Goal: Task Accomplishment & Management: Manage account settings

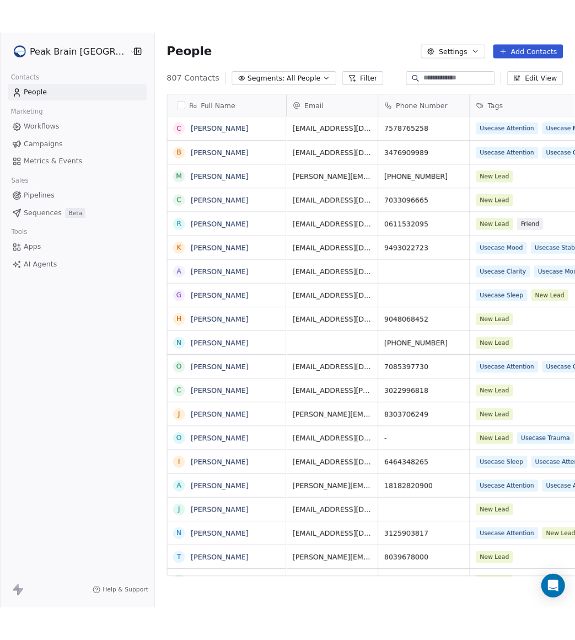
scroll to position [563, 491]
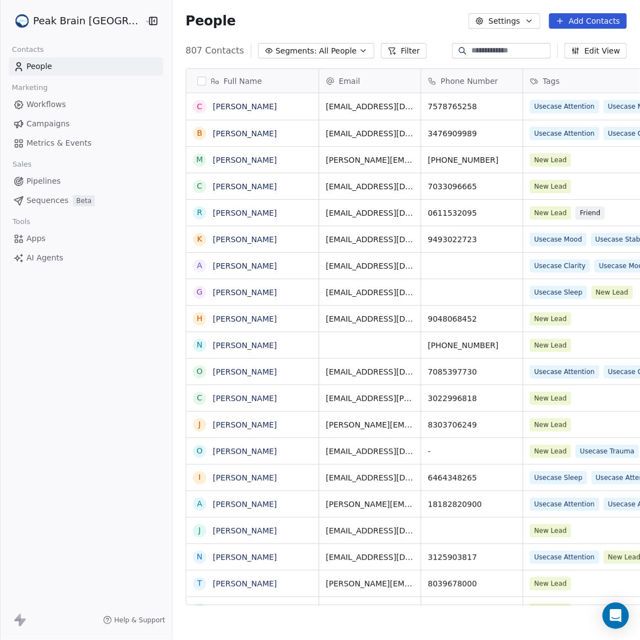
click at [58, 175] on span "Pipelines" at bounding box center [43, 181] width 34 height 12
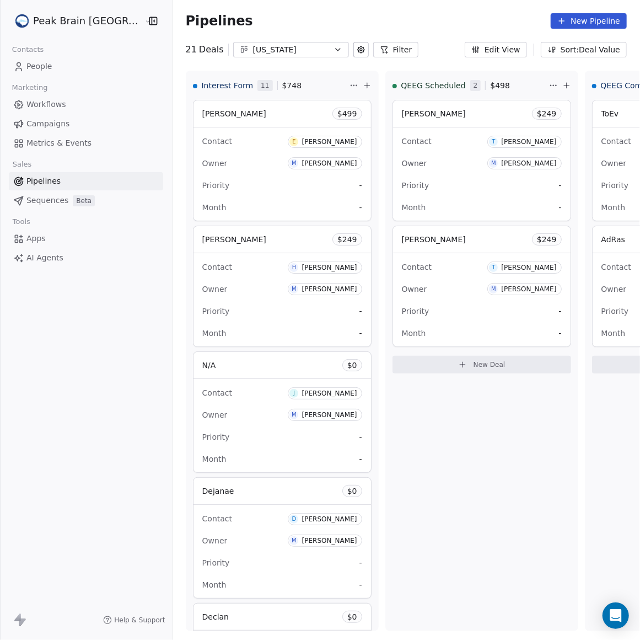
click at [291, 47] on div "[US_STATE]" at bounding box center [291, 50] width 76 height 12
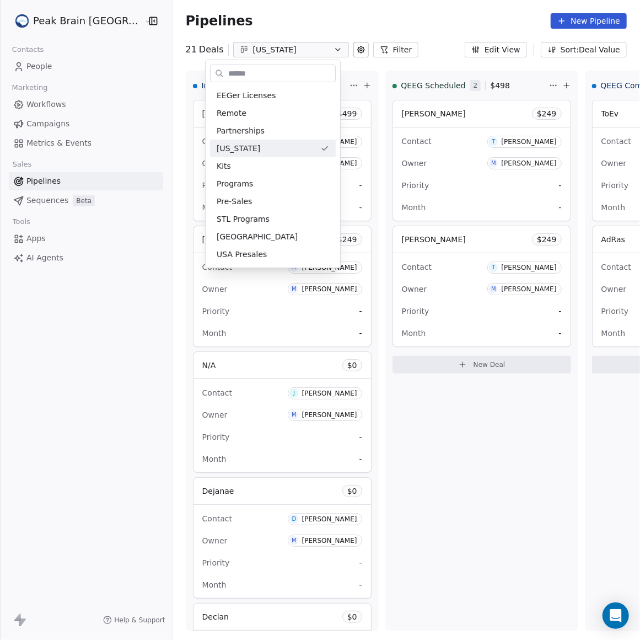
click at [561, 14] on html "Peak Brain [GEOGRAPHIC_DATA] Contacts People Marketing Workflows Campaigns Metr…" at bounding box center [320, 320] width 640 height 640
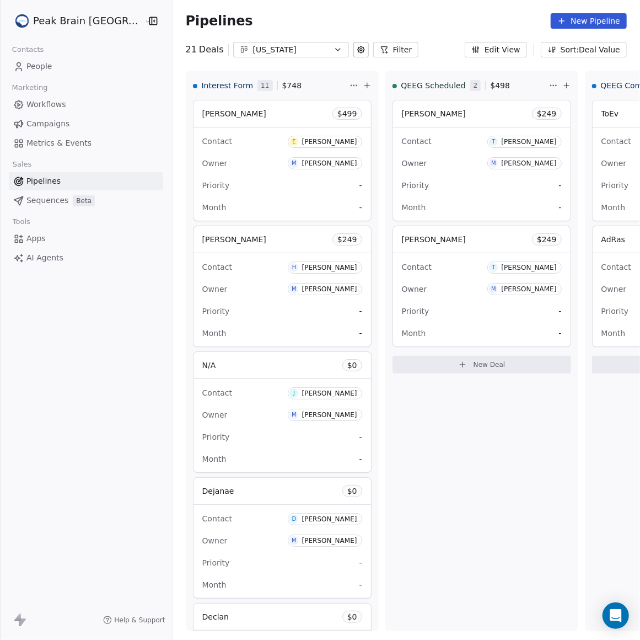
click at [566, 17] on icon at bounding box center [562, 21] width 9 height 9
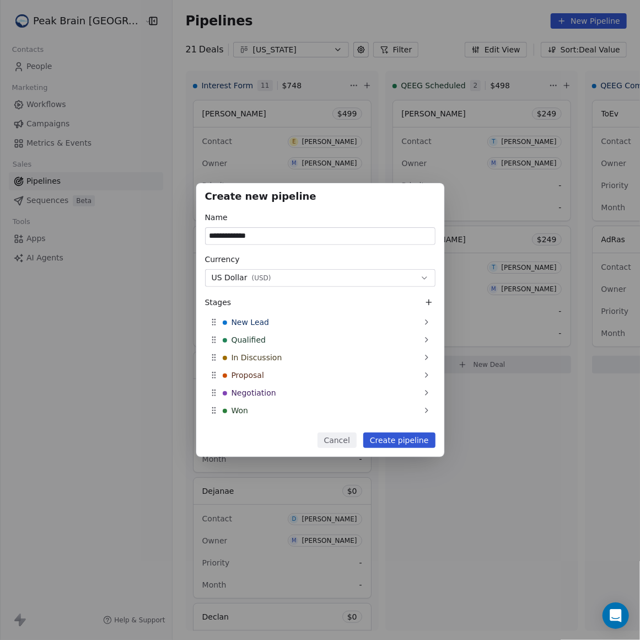
type input "**********"
click at [422, 442] on button "Create pipeline" at bounding box center [399, 439] width 72 height 15
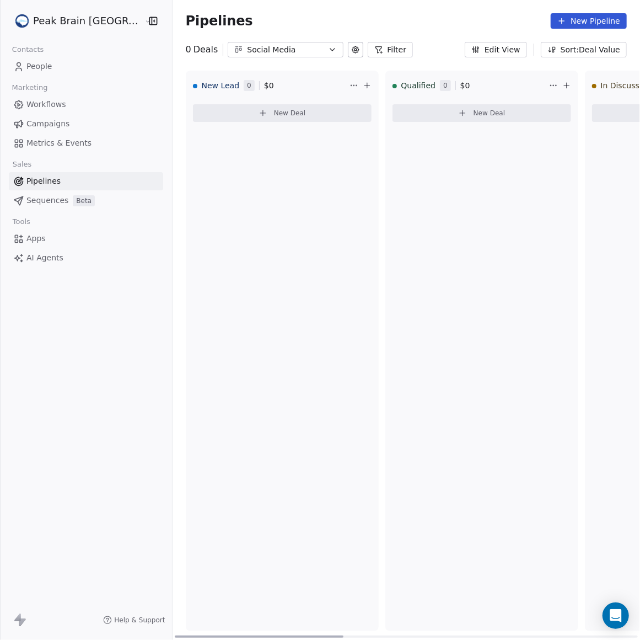
click at [282, 112] on button "New Deal" at bounding box center [282, 113] width 179 height 18
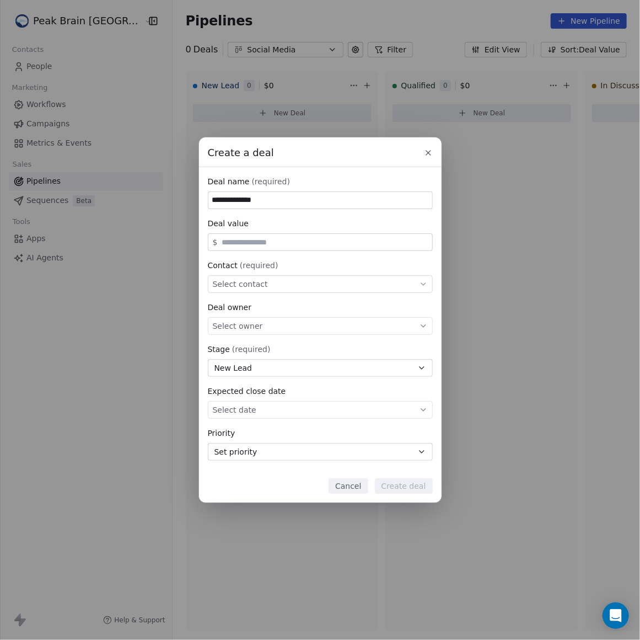
type input "**********"
click at [311, 284] on div "Select contact" at bounding box center [320, 284] width 225 height 18
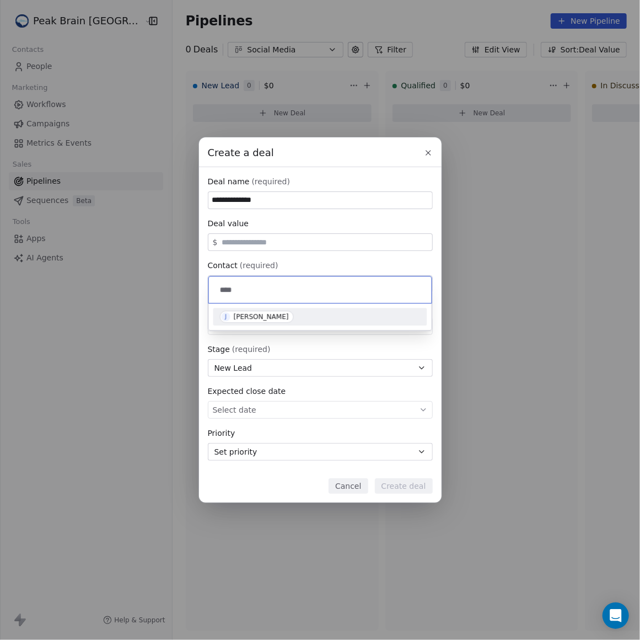
type input "****"
click at [311, 317] on div "J [PERSON_NAME]" at bounding box center [320, 317] width 201 height 12
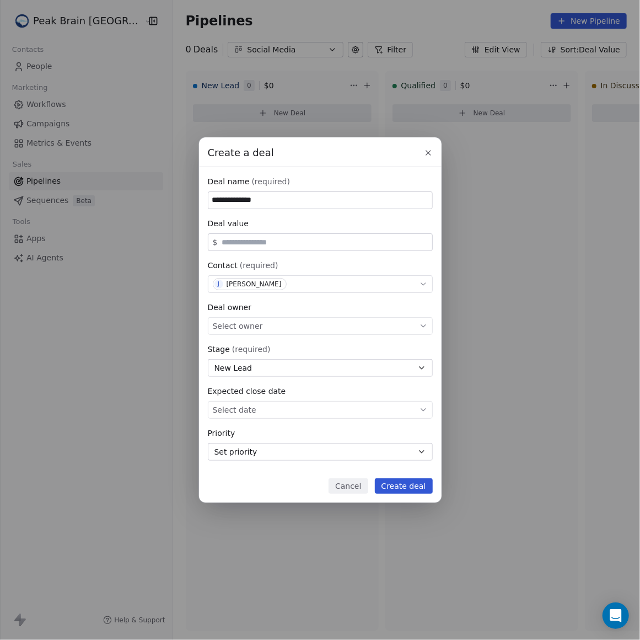
click at [402, 484] on button "Create deal" at bounding box center [404, 485] width 58 height 15
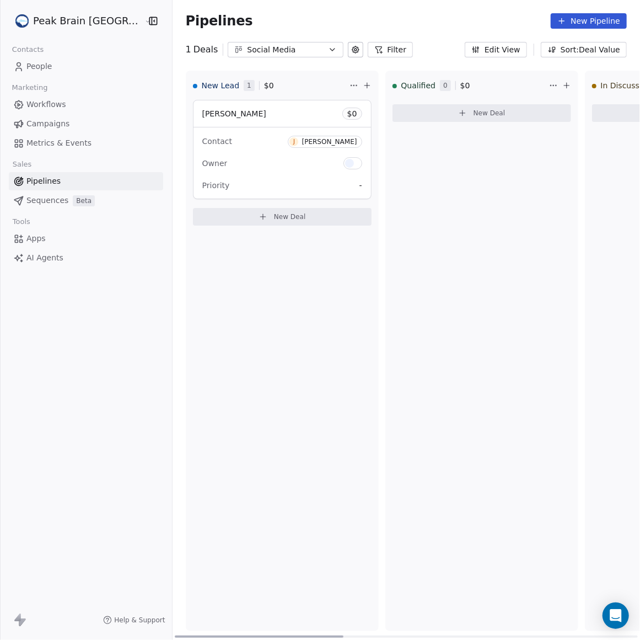
click at [202, 114] on span "[PERSON_NAME]" at bounding box center [234, 113] width 64 height 9
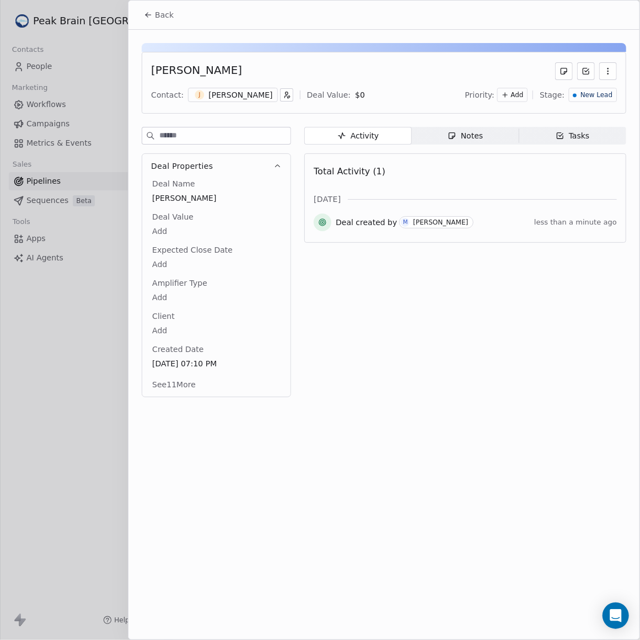
click at [473, 125] on div "[PERSON_NAME] Contact: [PERSON_NAME] Deal Value: $ 0 Priority: Add Stage: New L…" at bounding box center [384, 217] width 511 height 374
click at [474, 130] on div "Notes" at bounding box center [465, 136] width 35 height 12
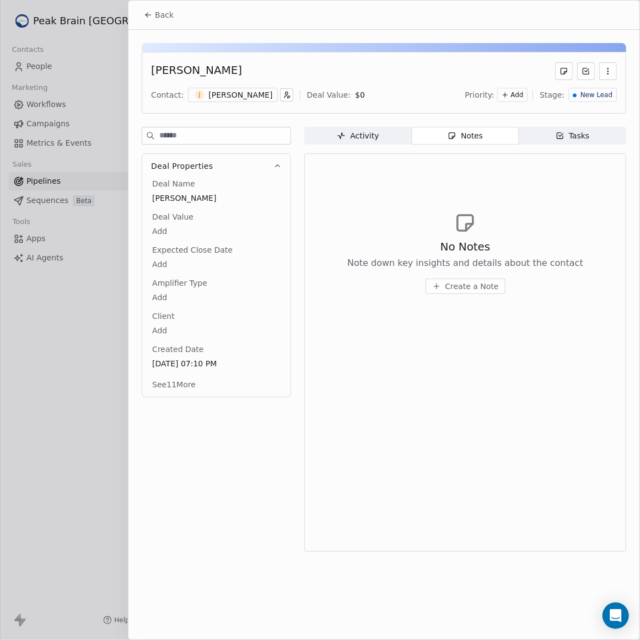
click at [458, 288] on span "Create a Note" at bounding box center [473, 286] width 54 height 11
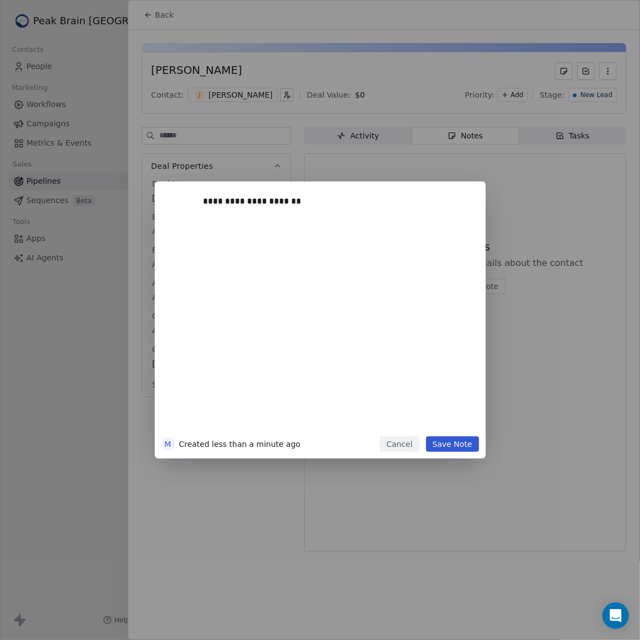
click at [460, 443] on button "Save Note" at bounding box center [452, 443] width 53 height 15
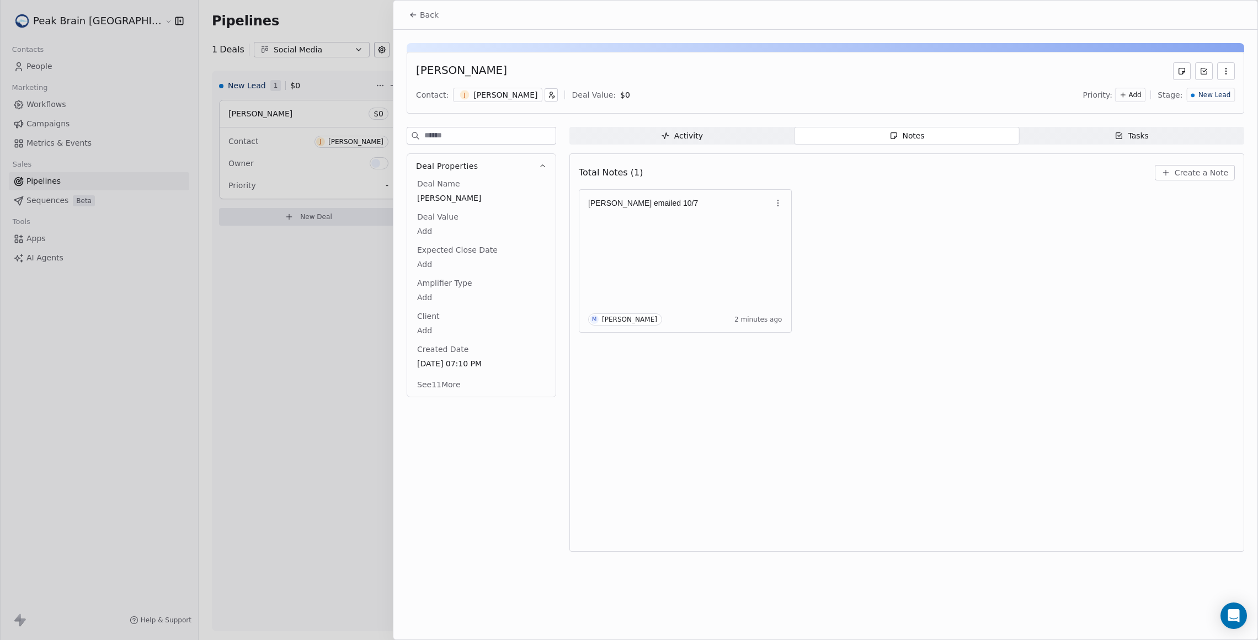
click at [415, 21] on button "Back" at bounding box center [423, 15] width 43 height 20
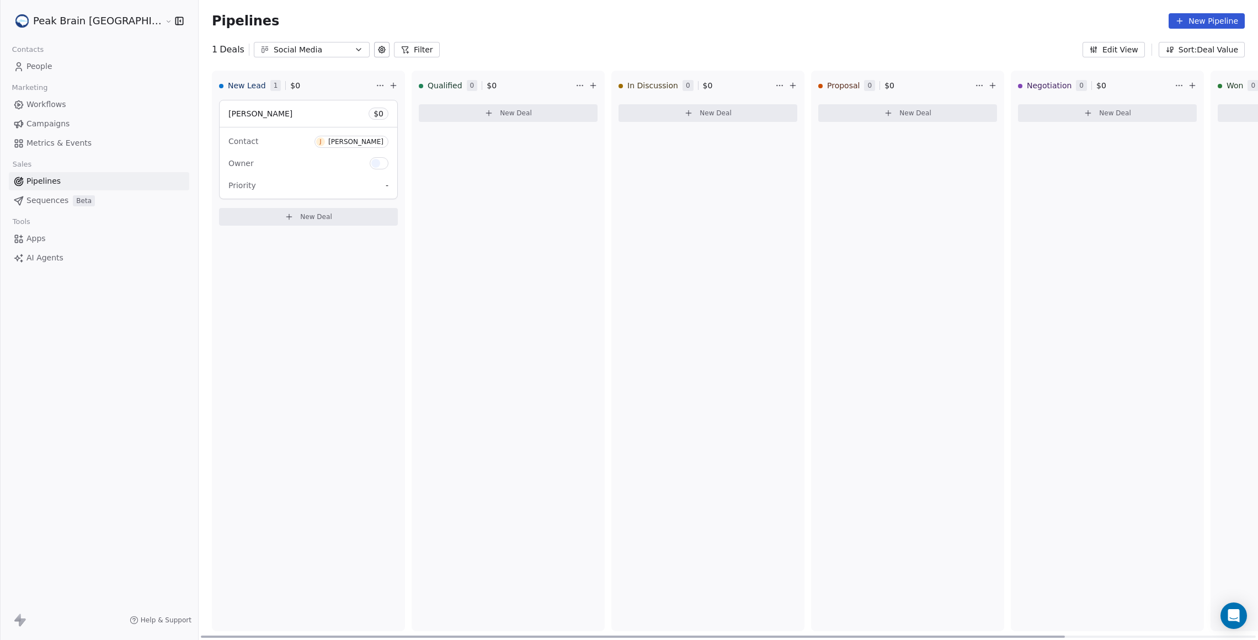
click at [271, 211] on button "New Deal" at bounding box center [308, 217] width 179 height 18
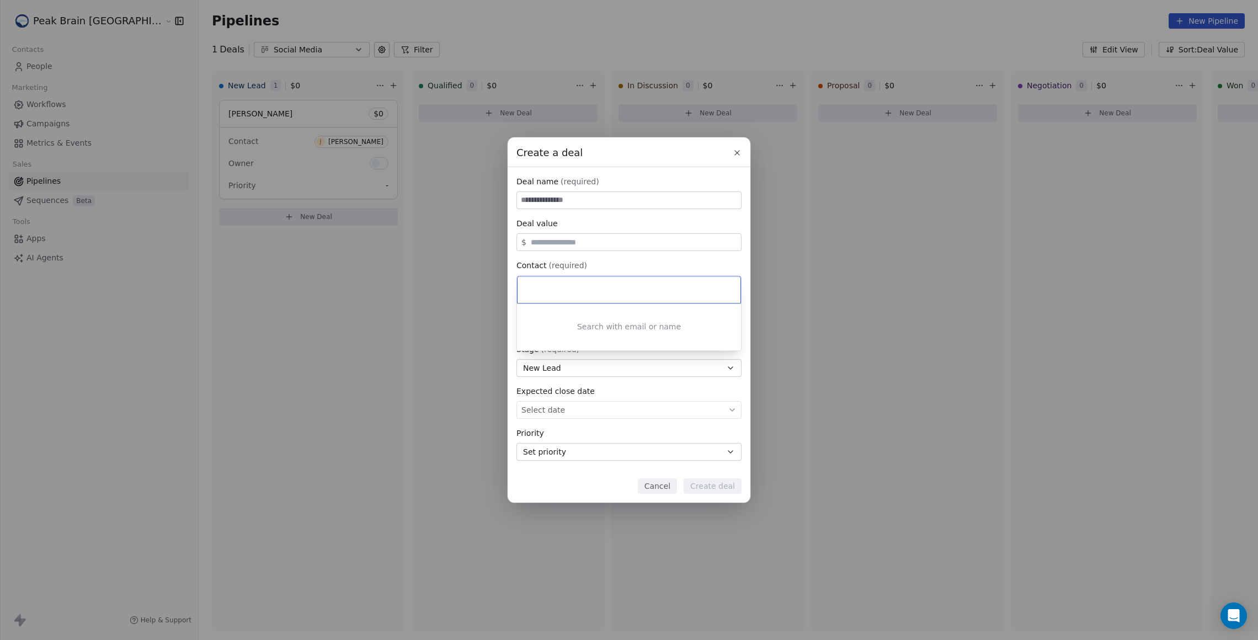
click at [640, 201] on div "Create a deal Deal name (required) Deal value $ Contact (required) Select conta…" at bounding box center [629, 319] width 1258 height 365
click at [640, 201] on input at bounding box center [629, 200] width 224 height 17
type input "**********"
click at [640, 314] on div "Deal owner Select owner" at bounding box center [628, 318] width 225 height 33
click at [640, 321] on div "Select owner" at bounding box center [628, 326] width 225 height 18
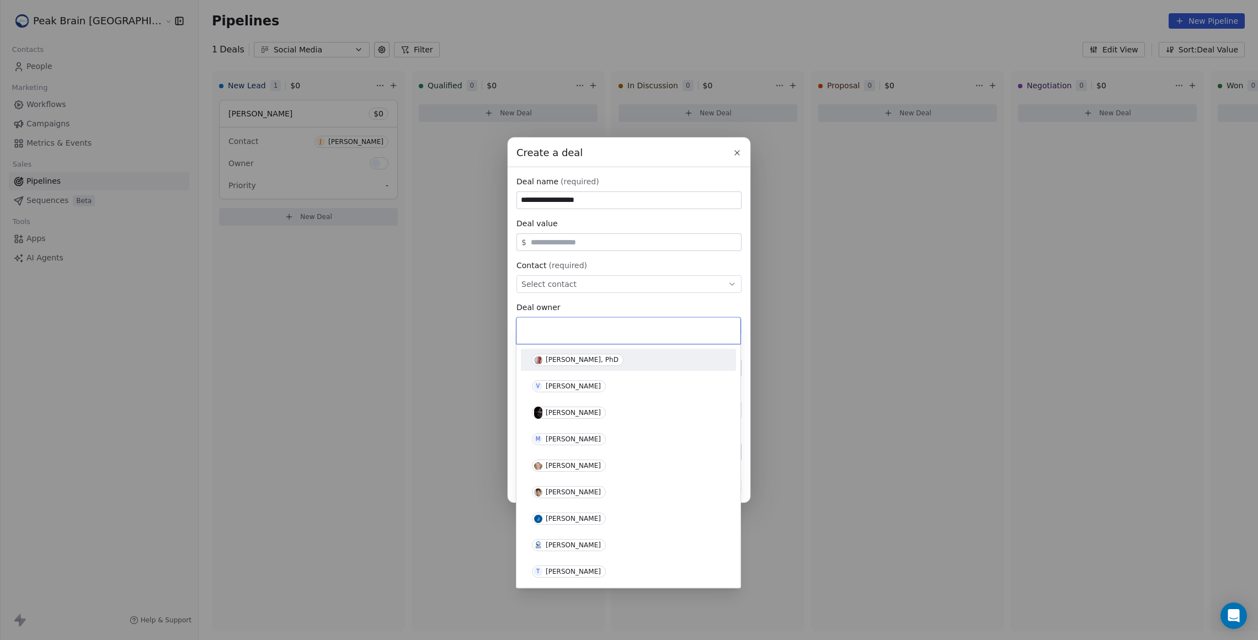
click at [640, 289] on div "**********" at bounding box center [629, 319] width 1258 height 365
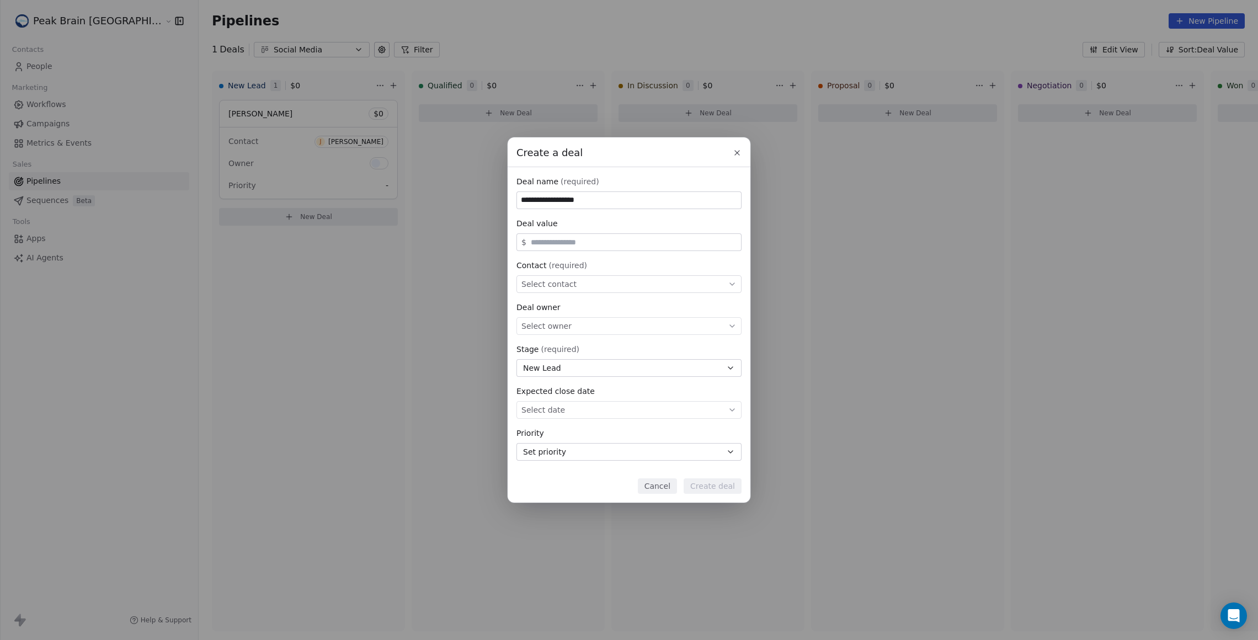
click at [640, 285] on div "Select contact" at bounding box center [628, 284] width 225 height 18
type input "******"
click at [640, 338] on div "A [PERSON_NAME]" at bounding box center [628, 334] width 201 height 12
click at [640, 483] on button "Create deal" at bounding box center [712, 485] width 58 height 15
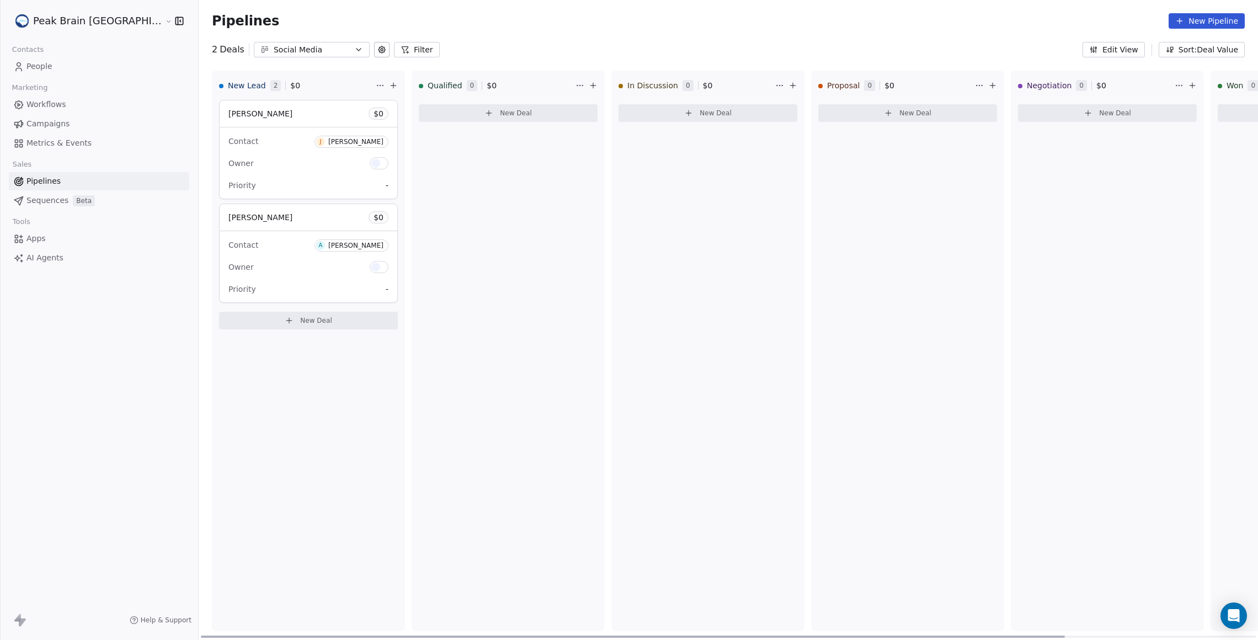
click at [228, 220] on span "[PERSON_NAME]" at bounding box center [260, 217] width 64 height 9
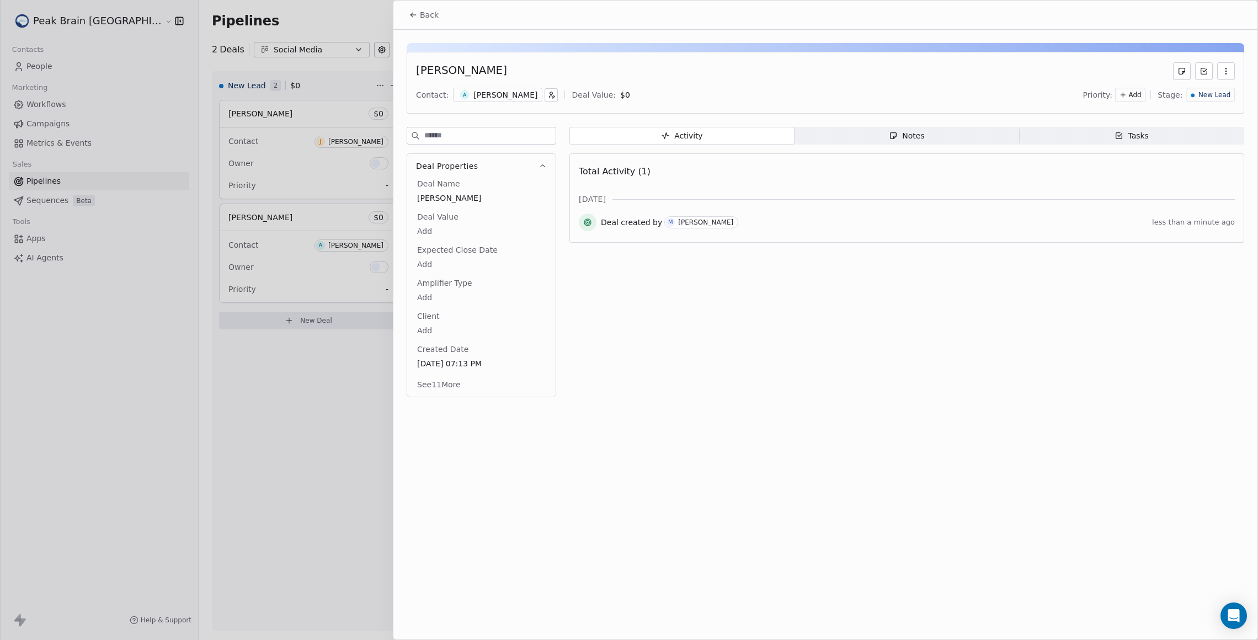
click at [640, 133] on div "Notes" at bounding box center [906, 136] width 35 height 12
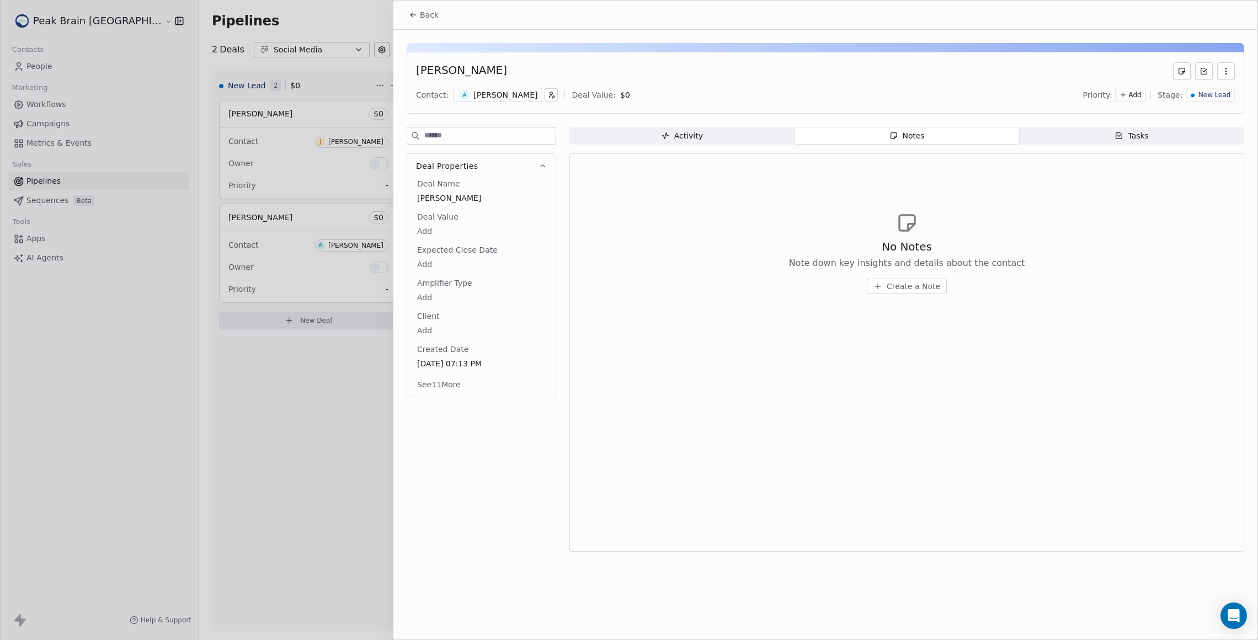
click at [640, 285] on span "Create a Note" at bounding box center [913, 286] width 54 height 11
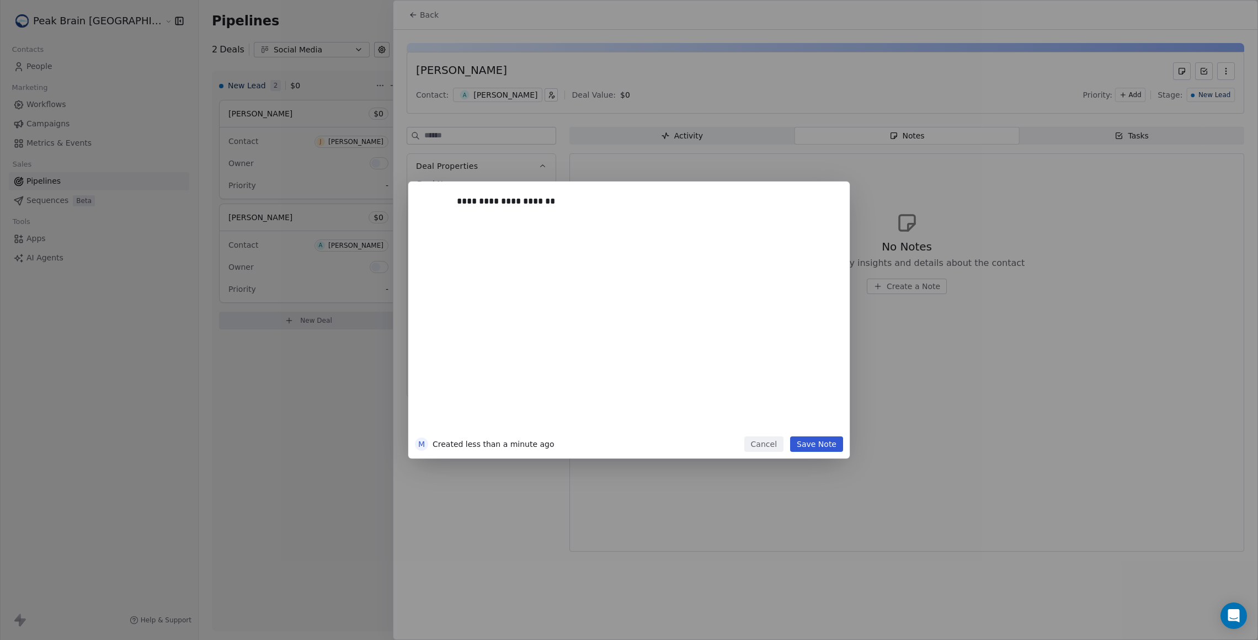
click at [640, 451] on button "Save Note" at bounding box center [816, 443] width 53 height 15
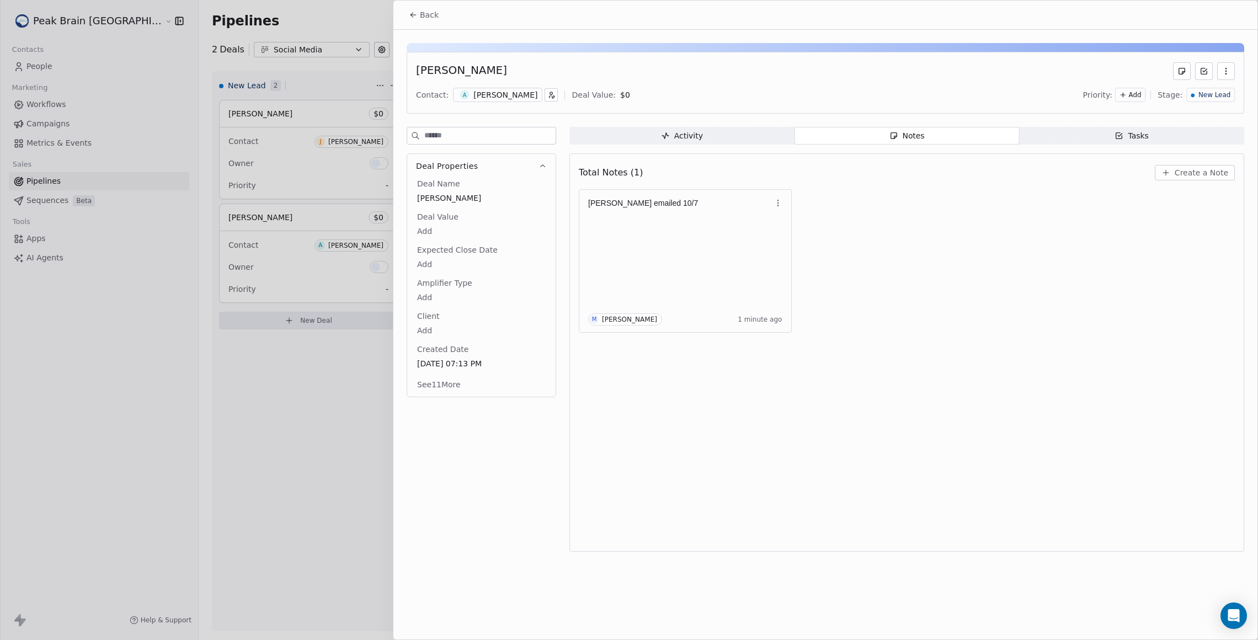
click at [299, 411] on div at bounding box center [629, 320] width 1258 height 640
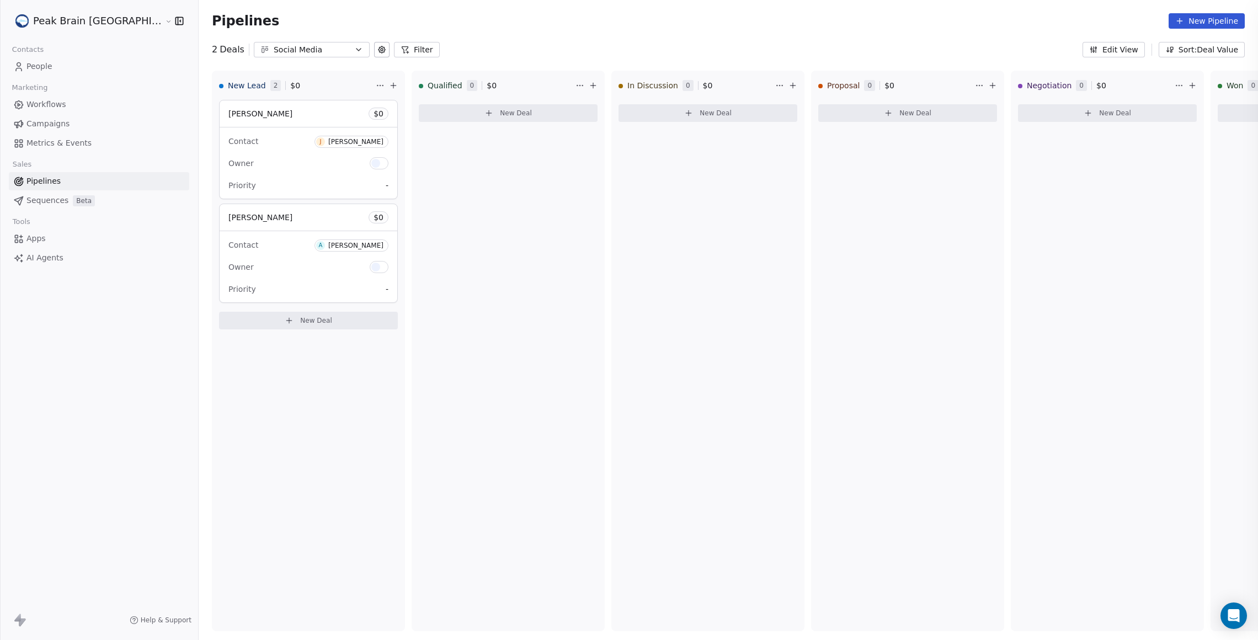
click at [301, 341] on div at bounding box center [629, 320] width 1258 height 640
click at [285, 313] on button "New Deal" at bounding box center [308, 321] width 179 height 18
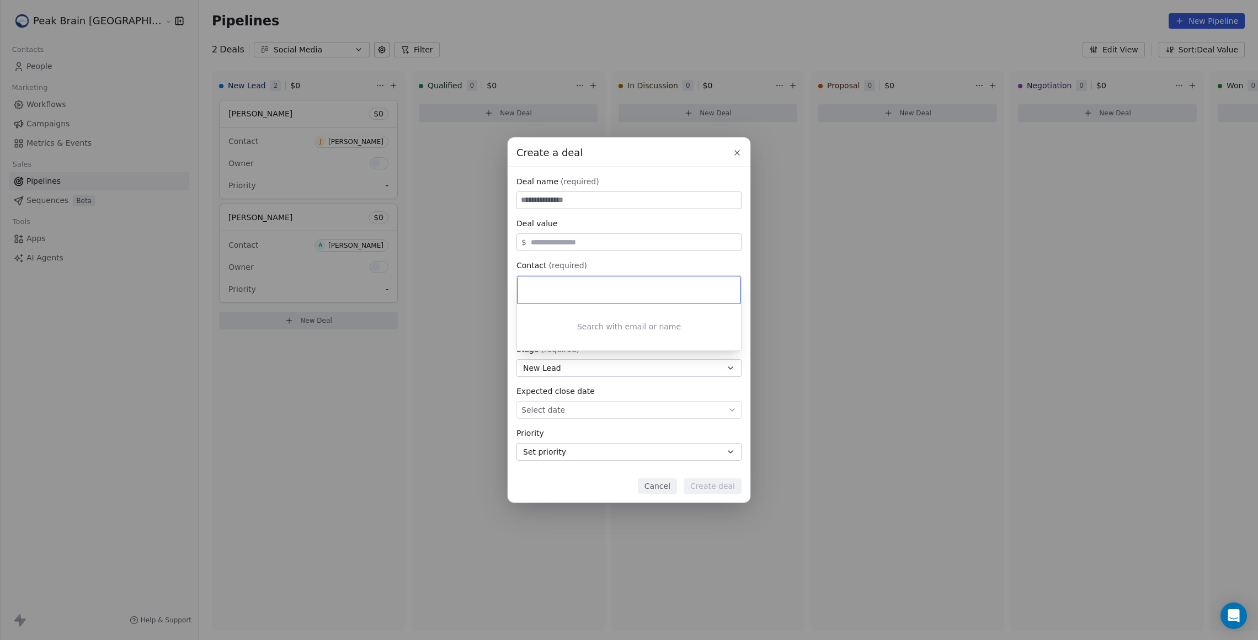
click at [597, 191] on div "Create a deal Deal name (required) Deal value $ Contact (required) Select conta…" at bounding box center [629, 319] width 1258 height 365
click at [597, 202] on input at bounding box center [629, 200] width 224 height 17
click at [640, 320] on div "Select owner" at bounding box center [628, 326] width 225 height 18
type input "**********"
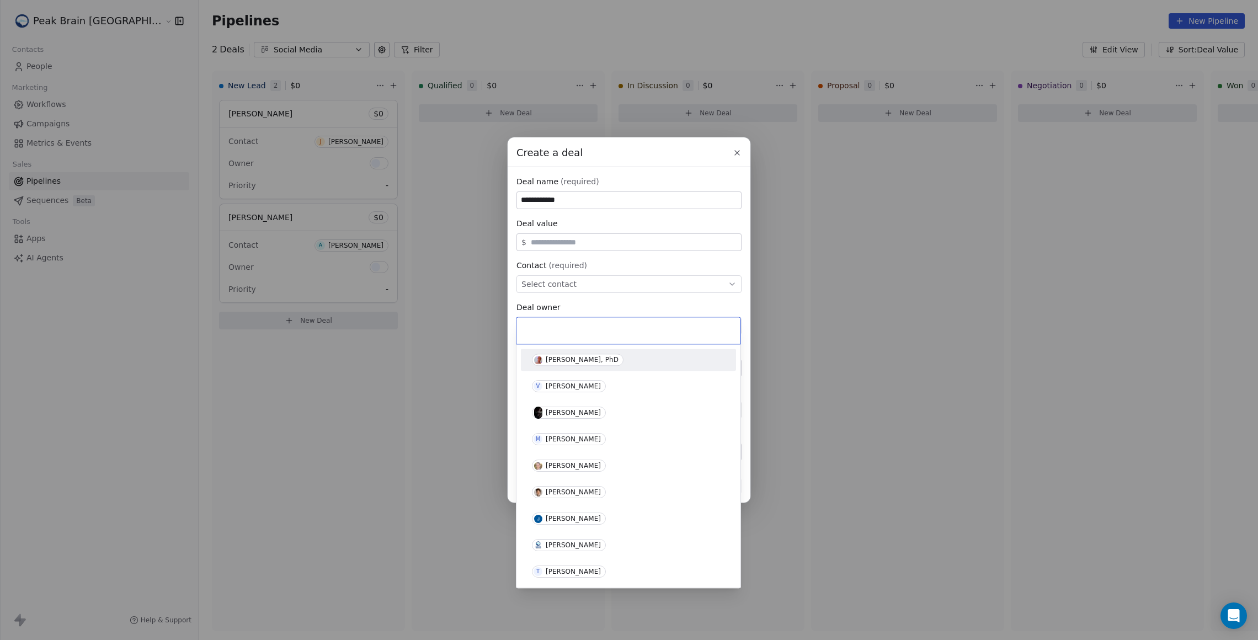
click at [640, 283] on div "**********" at bounding box center [629, 319] width 1258 height 365
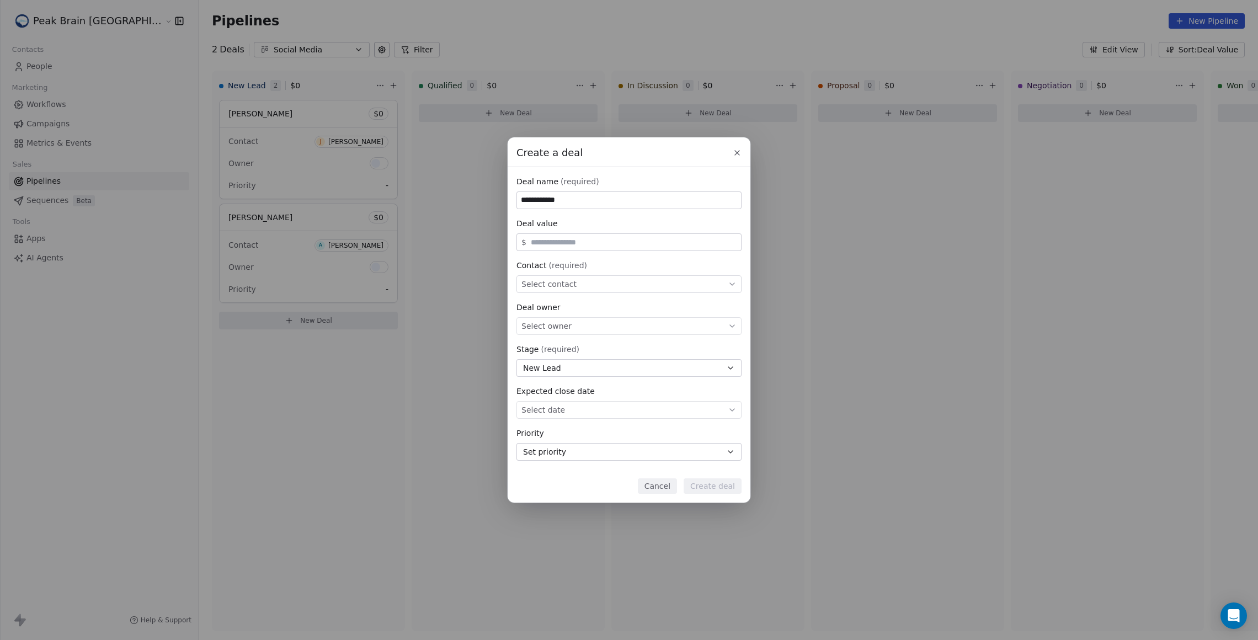
click at [640, 283] on div "Select contact" at bounding box center [628, 284] width 225 height 18
type input "******"
click at [640, 313] on div "C [PERSON_NAME]" at bounding box center [628, 317] width 201 height 12
click at [640, 491] on button "Create deal" at bounding box center [712, 485] width 58 height 15
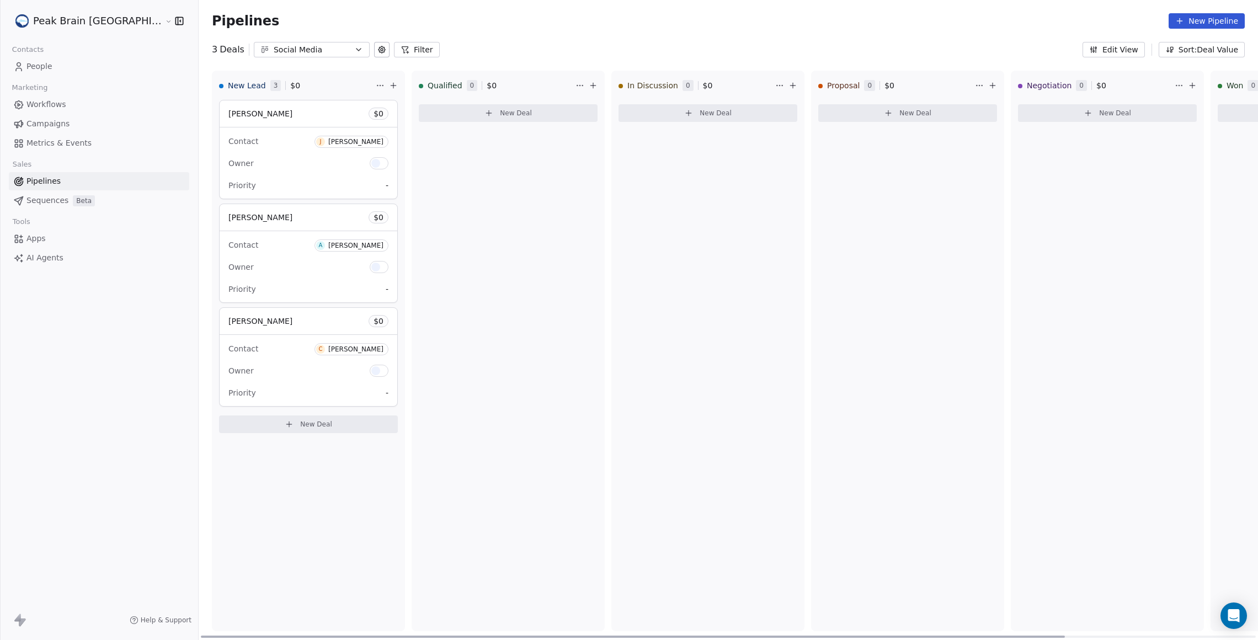
click at [256, 309] on div "[PERSON_NAME] Deca $ 0" at bounding box center [309, 321] width 178 height 26
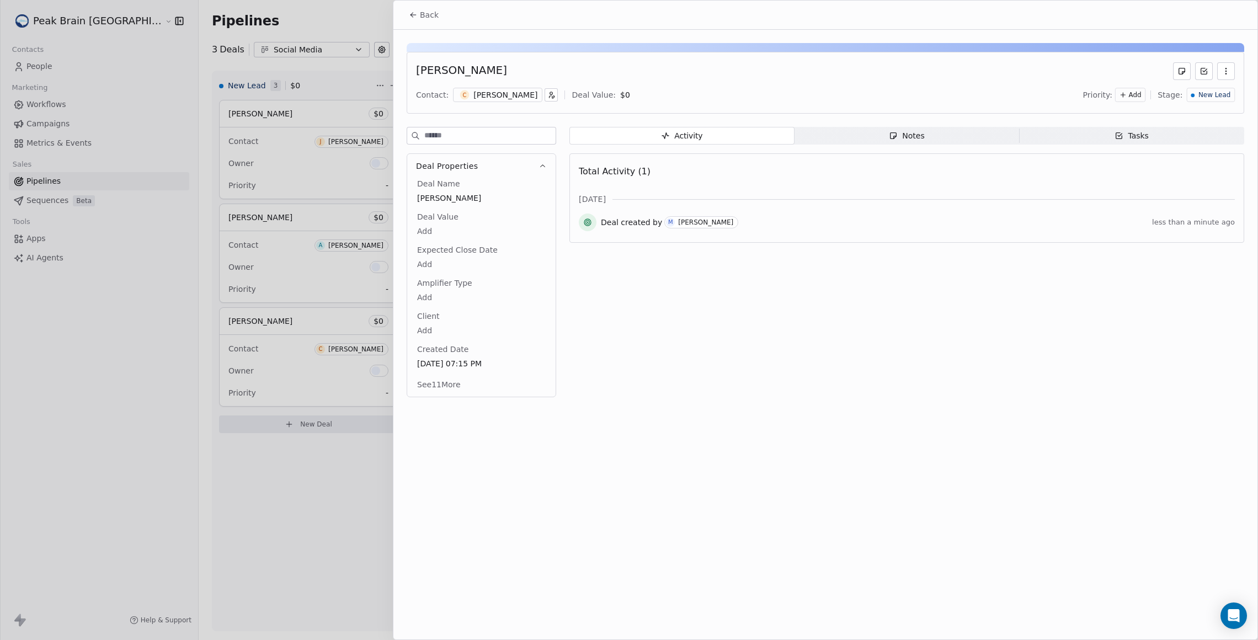
click at [640, 133] on icon "button" at bounding box center [893, 136] width 6 height 6
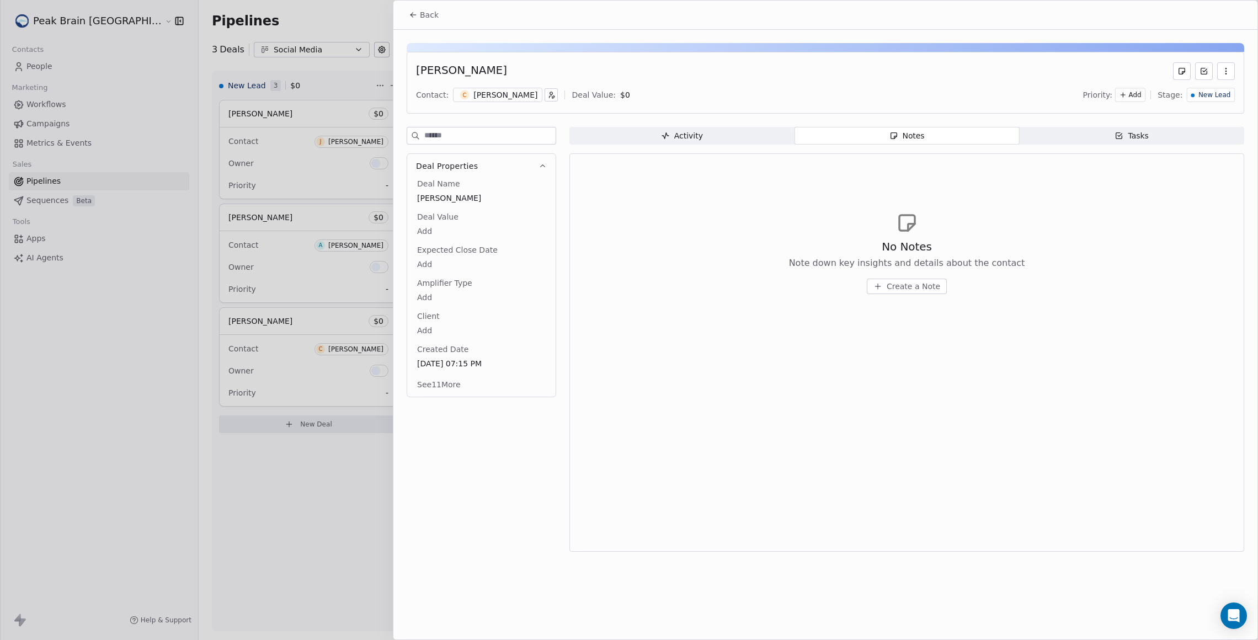
click at [640, 276] on div "No Notes Note down key insights and details about the contact Create a Note" at bounding box center [907, 266] width 236 height 55
click at [640, 291] on button "Create a Note" at bounding box center [907, 286] width 80 height 15
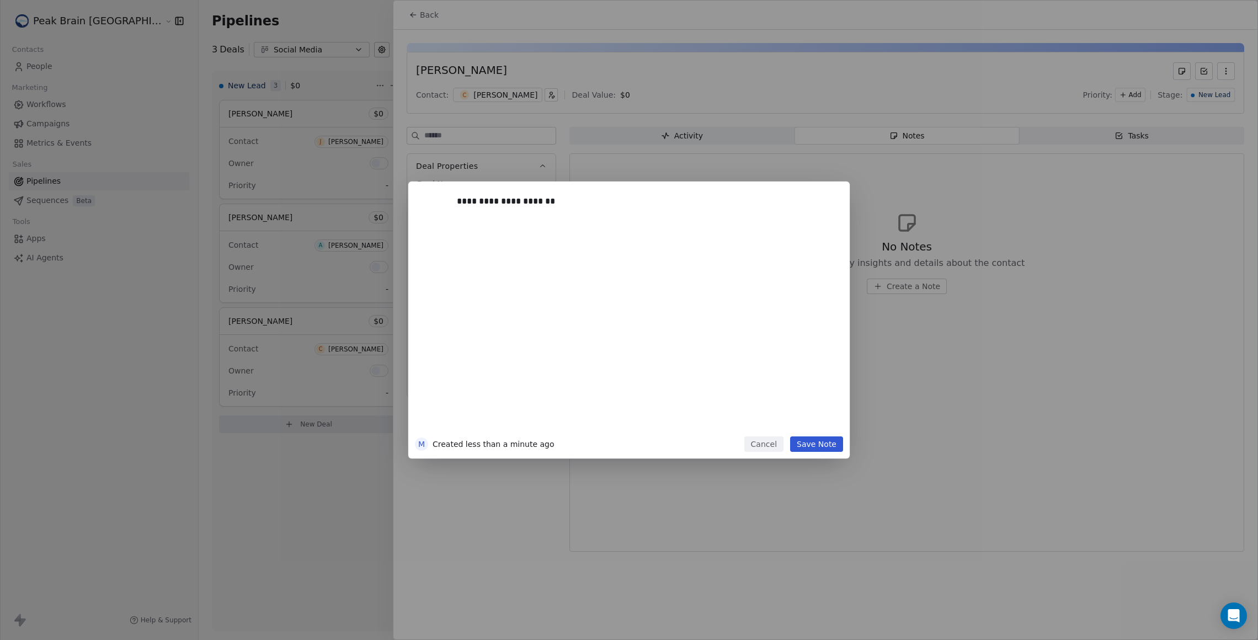
click at [640, 450] on button "Save Note" at bounding box center [816, 443] width 53 height 15
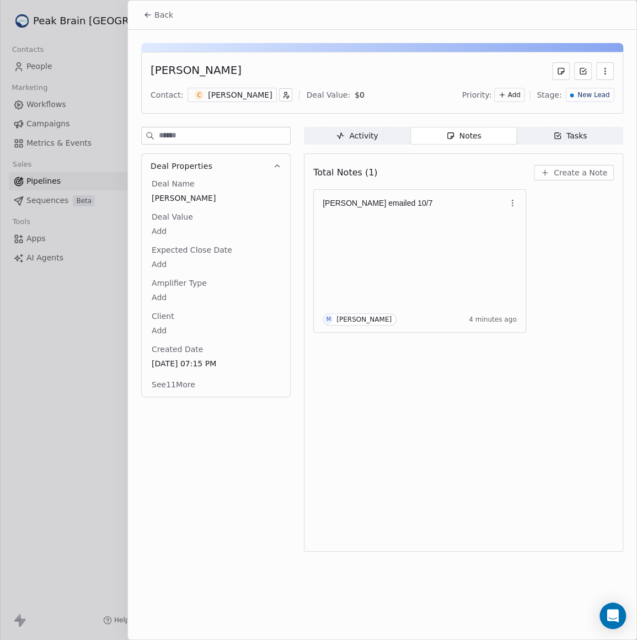
click at [167, 25] on div "Back" at bounding box center [382, 15] width 509 height 29
click at [167, 19] on span "Back" at bounding box center [163, 14] width 19 height 11
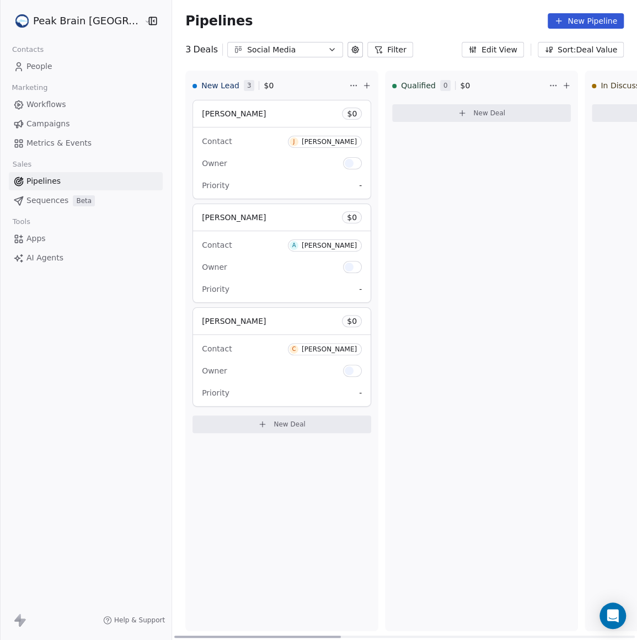
click at [247, 419] on button "New Deal" at bounding box center [281, 424] width 179 height 18
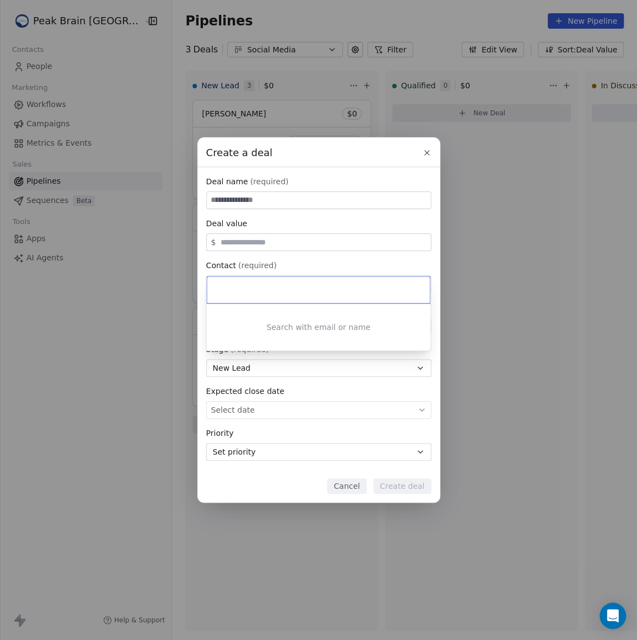
click at [269, 192] on div "Create a deal Deal name (required) Deal value $ Contact (required) Select conta…" at bounding box center [318, 319] width 637 height 365
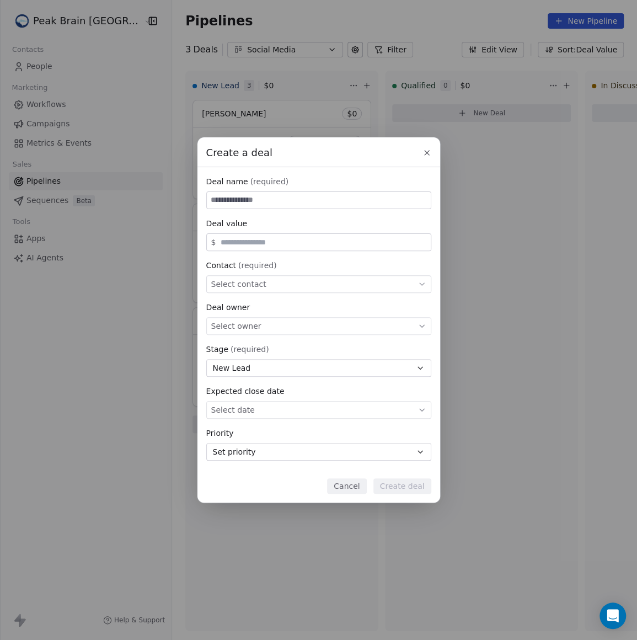
click at [270, 195] on input at bounding box center [319, 200] width 224 height 17
type input "**********"
click at [265, 274] on div "Contact (required) Select contact" at bounding box center [318, 276] width 225 height 33
click at [259, 286] on span "Select contact" at bounding box center [238, 284] width 55 height 11
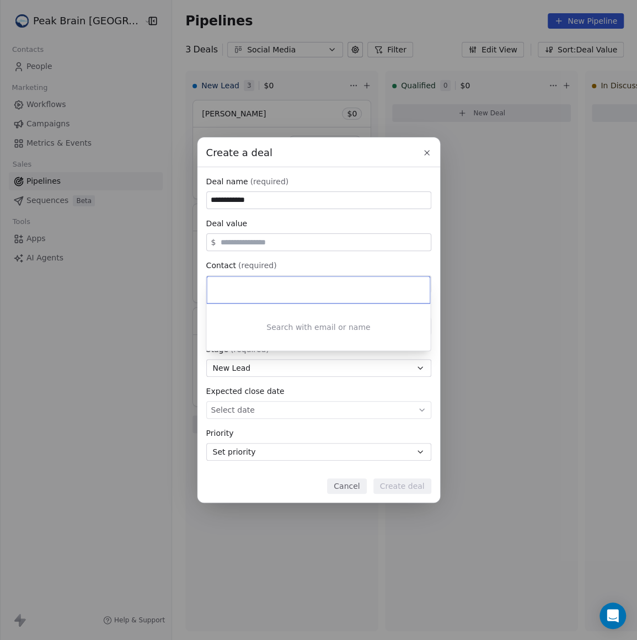
click at [280, 242] on div "**********" at bounding box center [318, 319] width 637 height 365
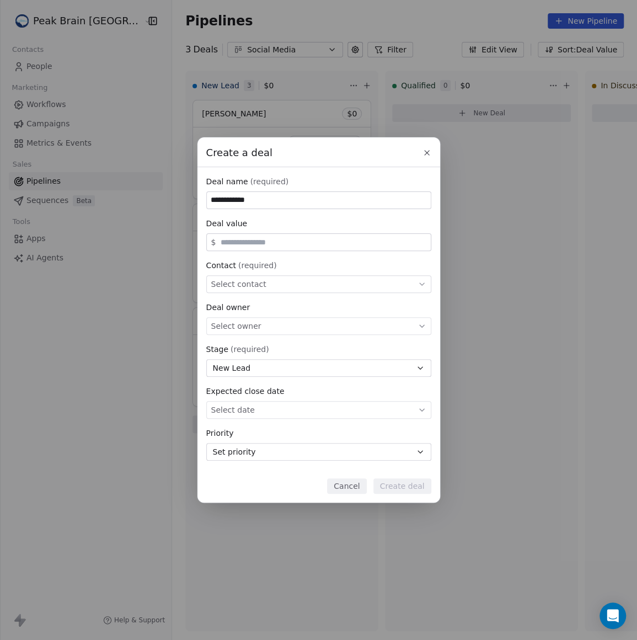
click at [270, 325] on div "Select owner" at bounding box center [318, 326] width 225 height 18
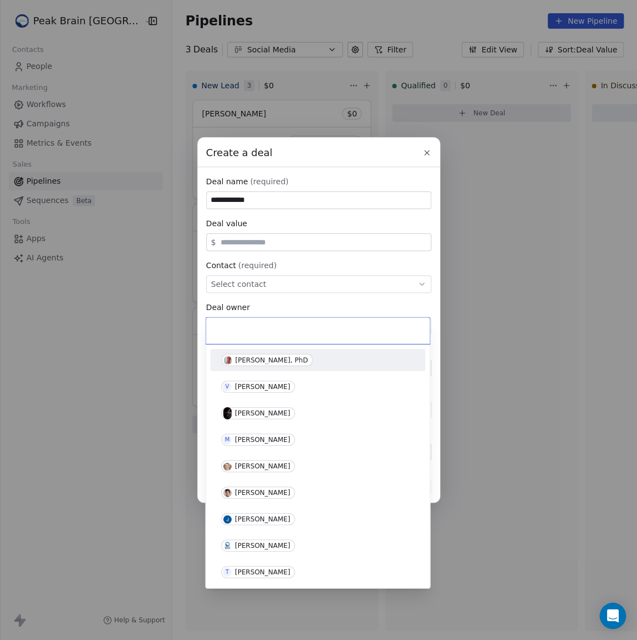
click at [273, 314] on body "**********" at bounding box center [318, 320] width 637 height 640
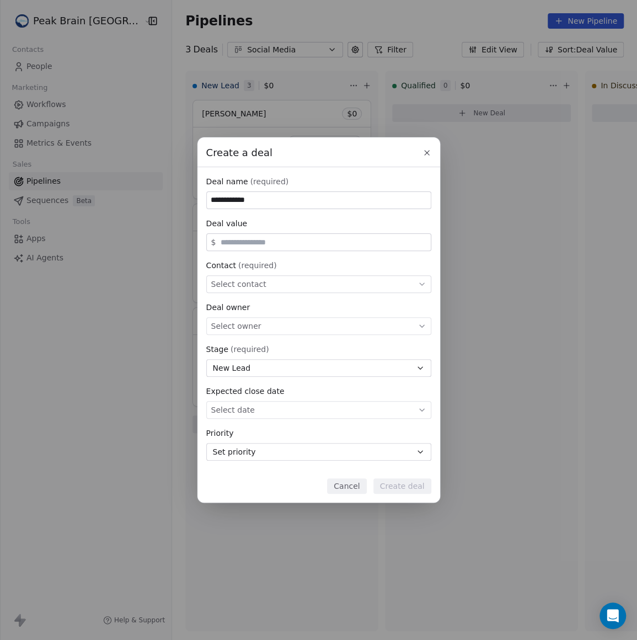
click at [275, 282] on div "Select contact" at bounding box center [318, 284] width 225 height 18
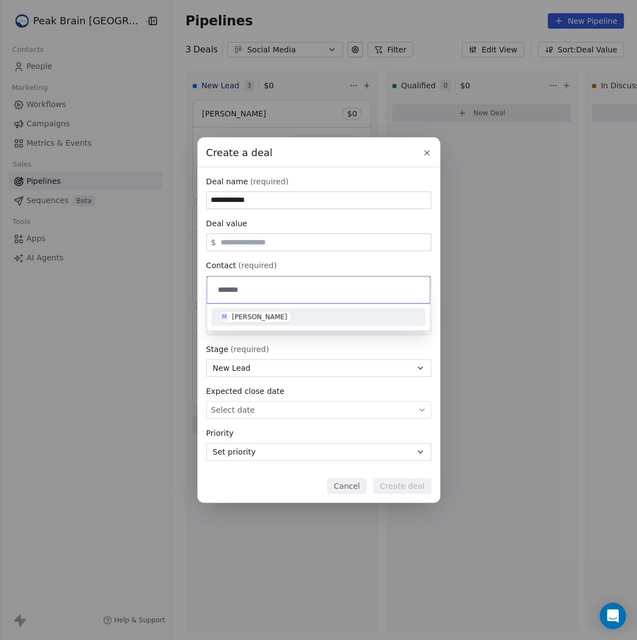
type input "*******"
click at [291, 312] on div "M [PERSON_NAME]" at bounding box center [318, 317] width 201 height 12
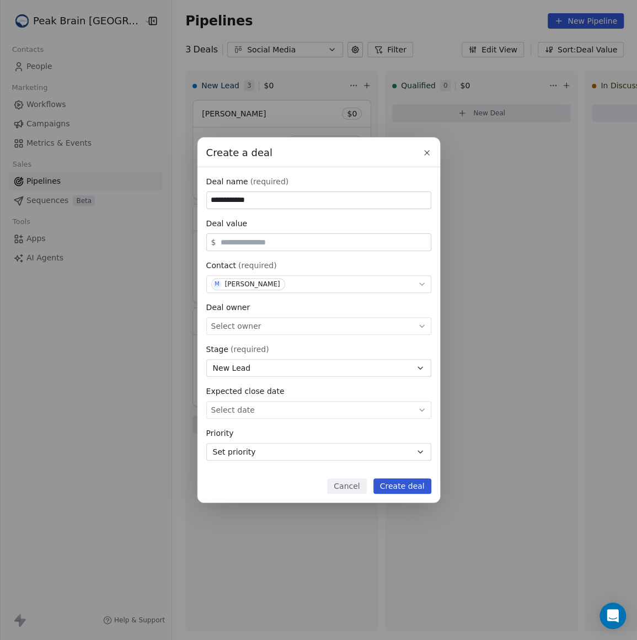
click at [385, 479] on button "Create deal" at bounding box center [402, 485] width 58 height 15
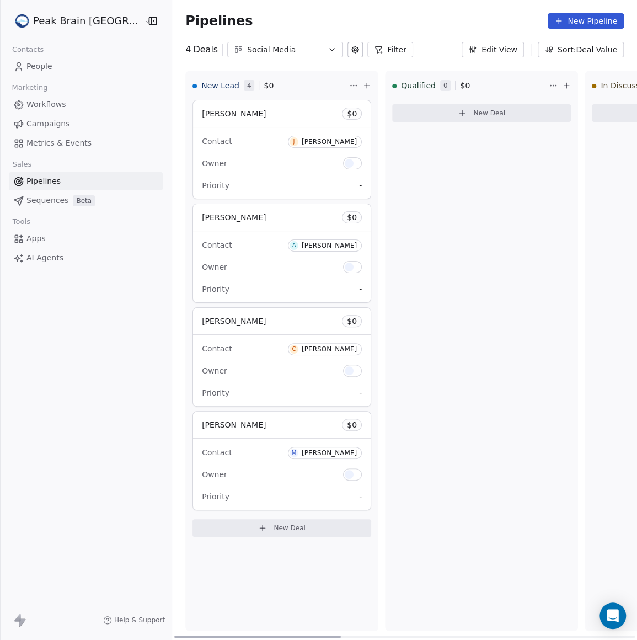
click at [225, 435] on div "[PERSON_NAME] $ 0" at bounding box center [282, 424] width 178 height 26
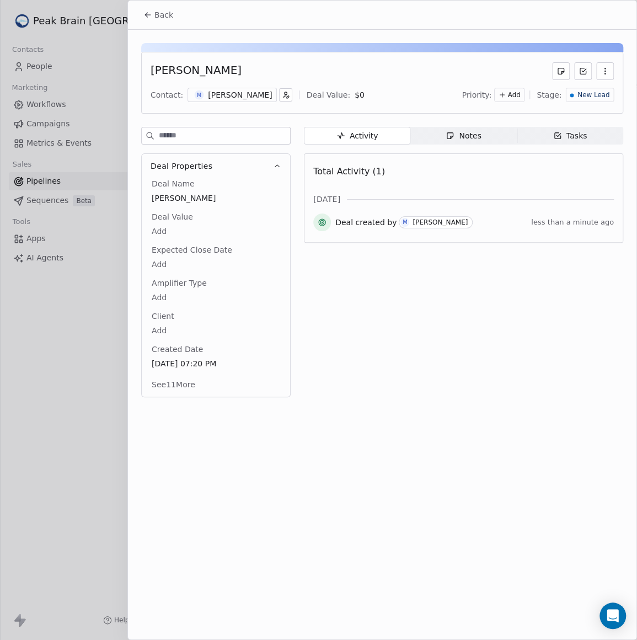
click at [466, 141] on span "Notes Notes" at bounding box center [463, 136] width 106 height 18
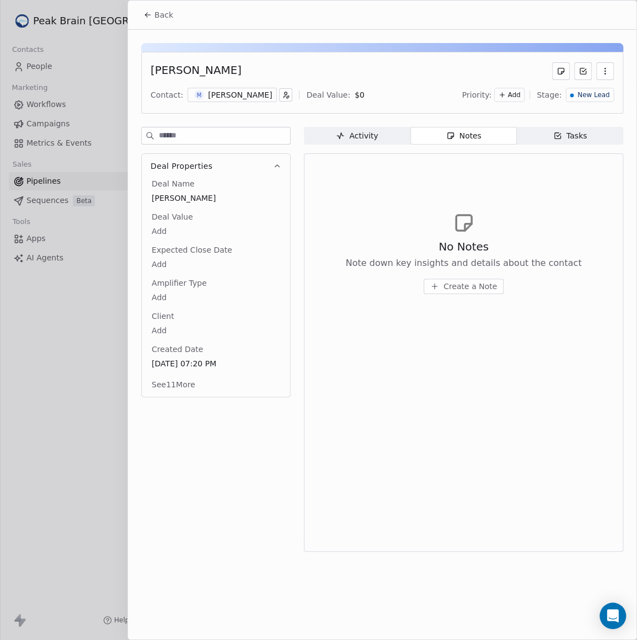
click at [442, 293] on div "No Notes Note down key insights and details about the contact Create a Note" at bounding box center [463, 253] width 301 height 136
click at [442, 274] on div "No Notes Note down key insights and details about the contact Create a Note" at bounding box center [464, 266] width 236 height 55
click at [444, 280] on button "Create a Note" at bounding box center [464, 286] width 80 height 15
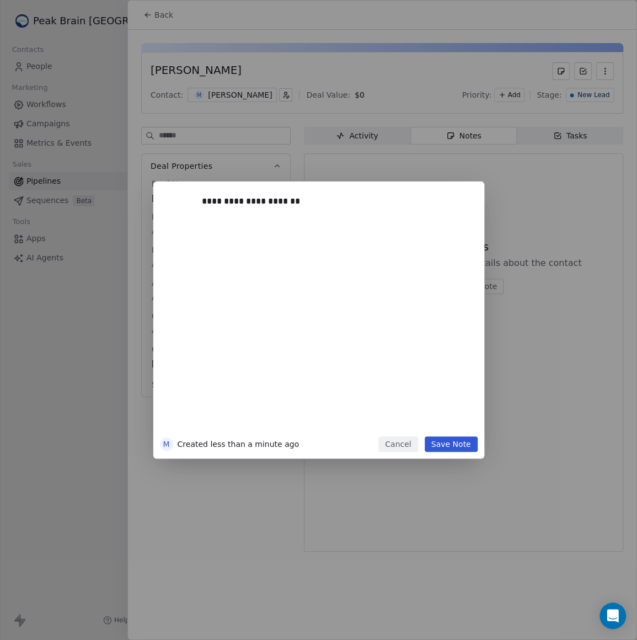
click at [470, 445] on button "Save Note" at bounding box center [451, 443] width 53 height 15
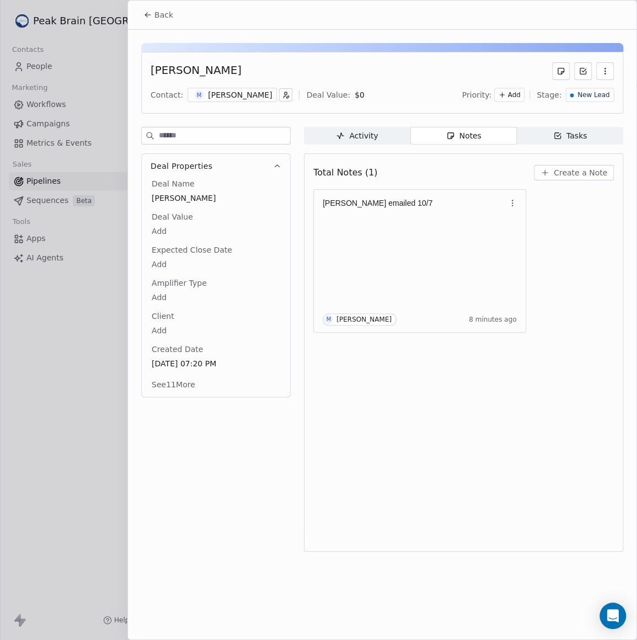
click at [167, 3] on div "Back" at bounding box center [382, 15] width 509 height 29
click at [169, 14] on span "Back" at bounding box center [163, 14] width 19 height 11
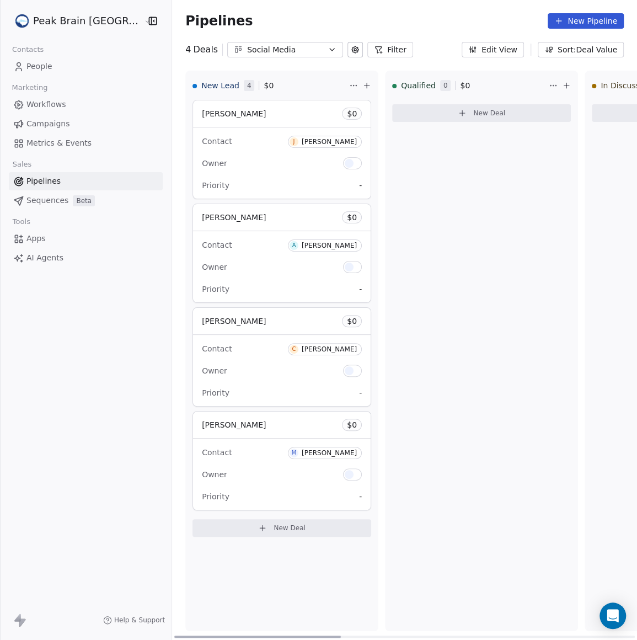
click at [280, 523] on span "New Deal" at bounding box center [290, 527] width 32 height 9
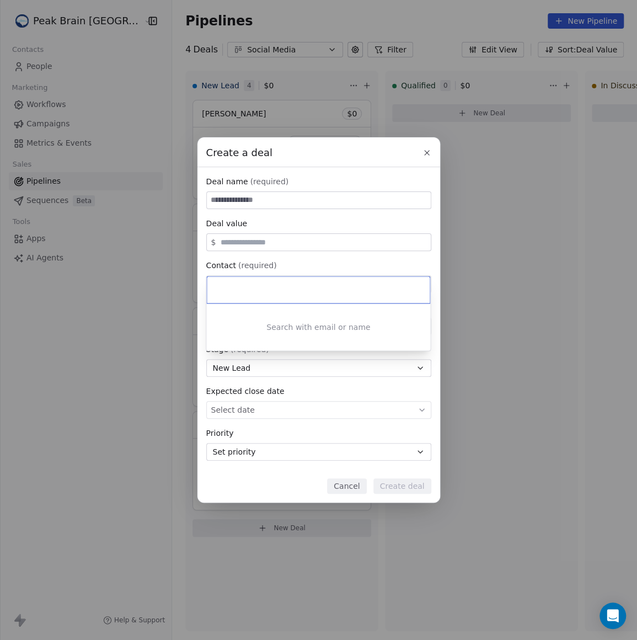
click at [277, 194] on div "Create a deal Deal name (required) Deal value $ Contact (required) Select conta…" at bounding box center [318, 319] width 637 height 365
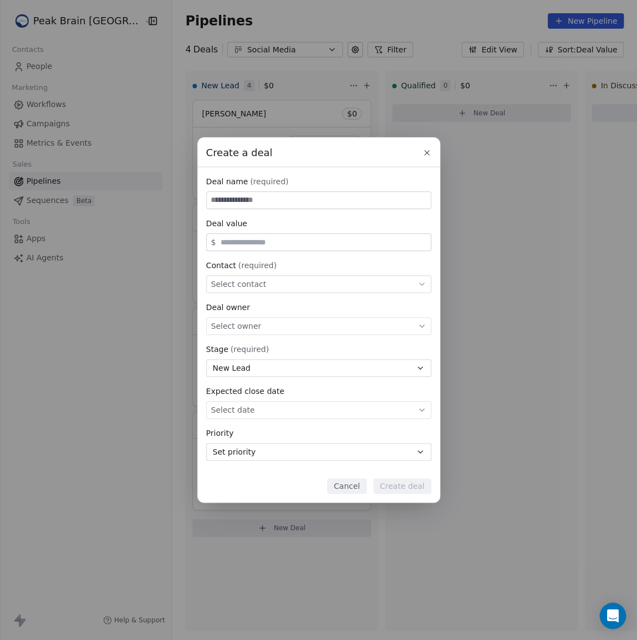
click at [277, 194] on input at bounding box center [319, 200] width 224 height 17
type input "**********"
click at [285, 280] on div "Select contact" at bounding box center [318, 284] width 225 height 18
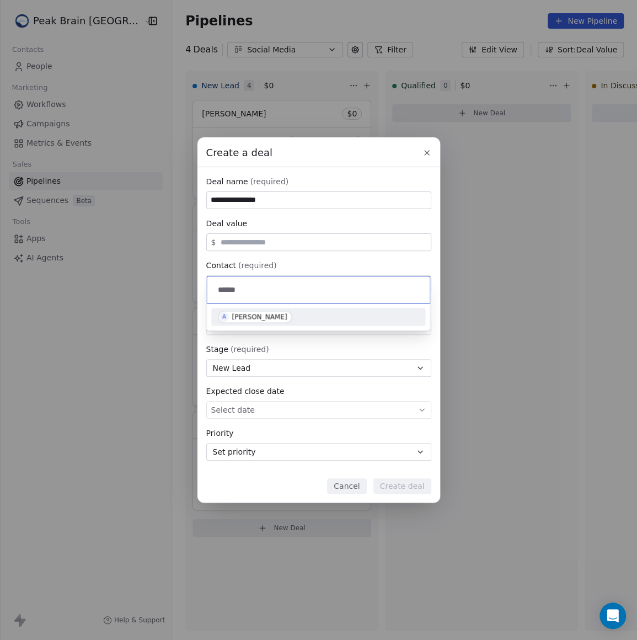
type input "******"
click at [293, 314] on div "A [PERSON_NAME]" at bounding box center [318, 317] width 201 height 12
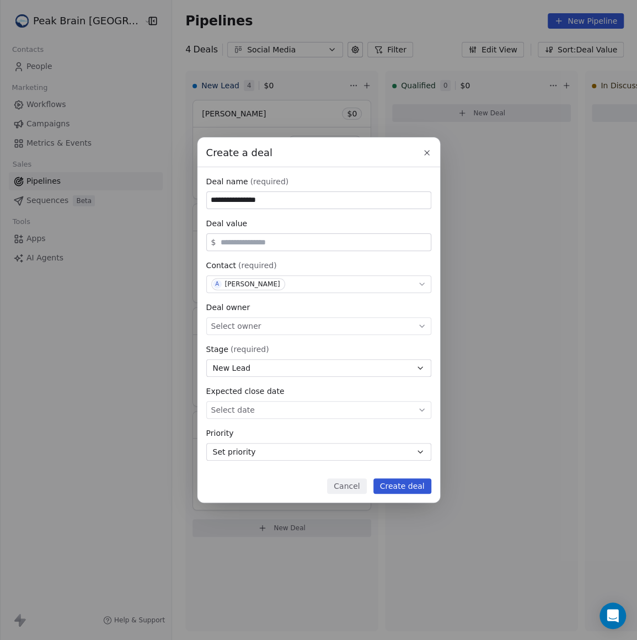
click at [404, 489] on button "Create deal" at bounding box center [402, 485] width 58 height 15
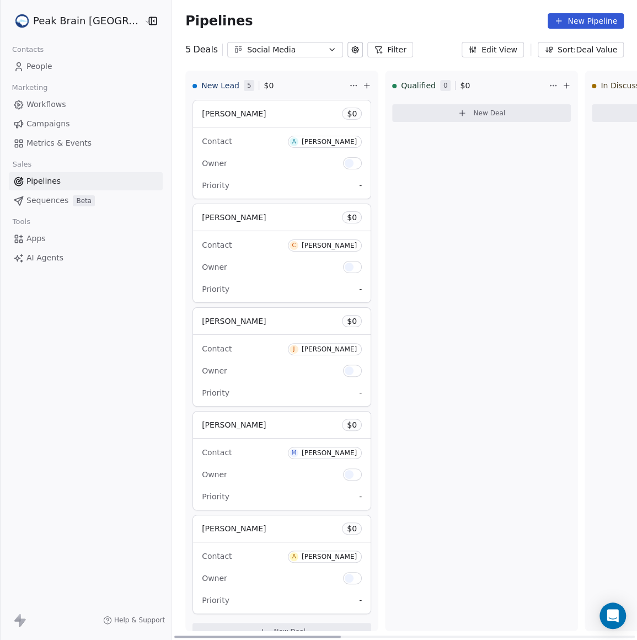
click at [267, 521] on div "[PERSON_NAME] $ 0" at bounding box center [282, 528] width 178 height 26
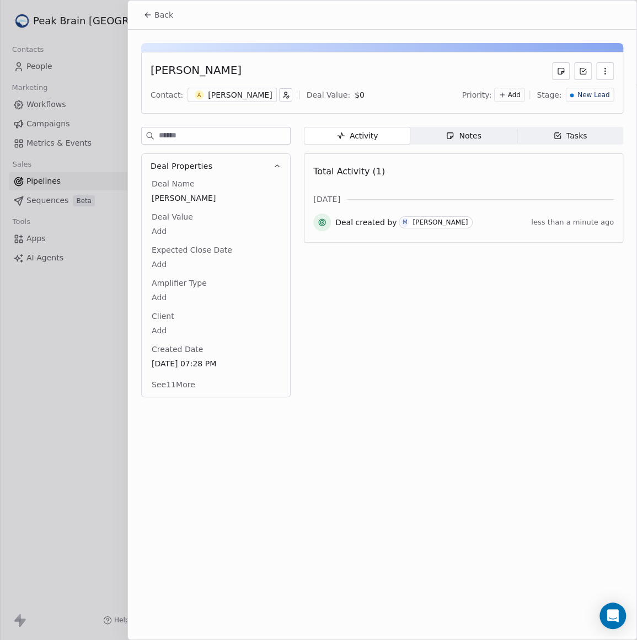
click at [437, 137] on span "Notes Notes" at bounding box center [463, 136] width 106 height 18
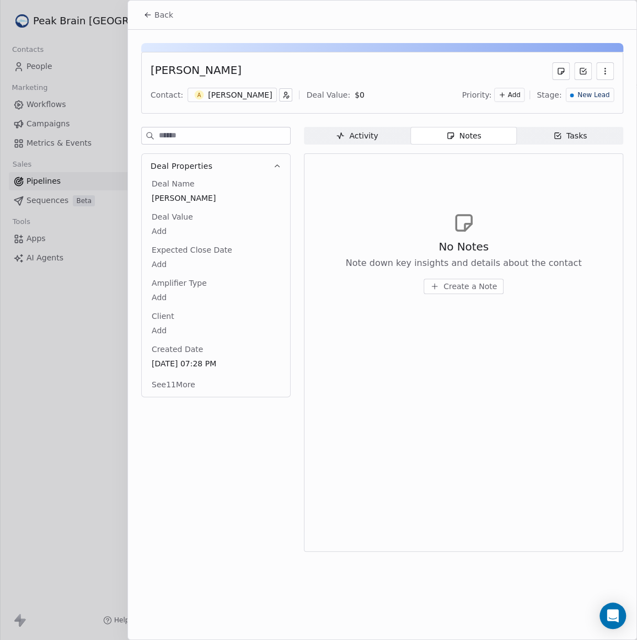
click at [461, 284] on span "Create a Note" at bounding box center [470, 286] width 54 height 11
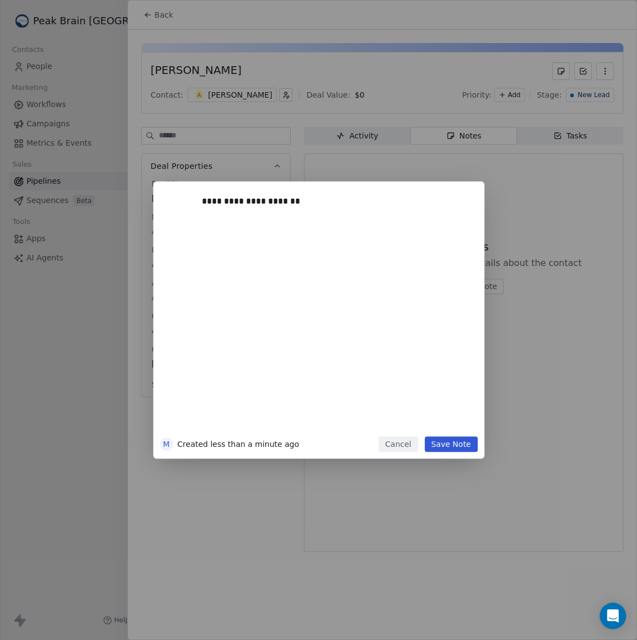
click at [465, 446] on button "Save Note" at bounding box center [451, 443] width 53 height 15
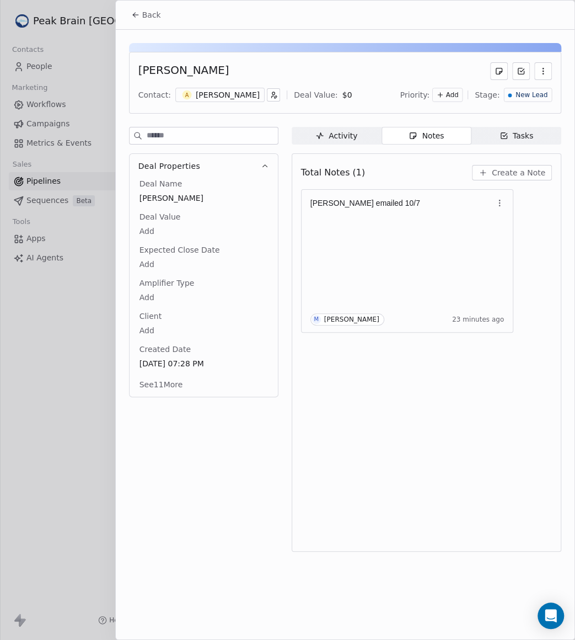
click at [150, 10] on span "Back" at bounding box center [151, 14] width 19 height 11
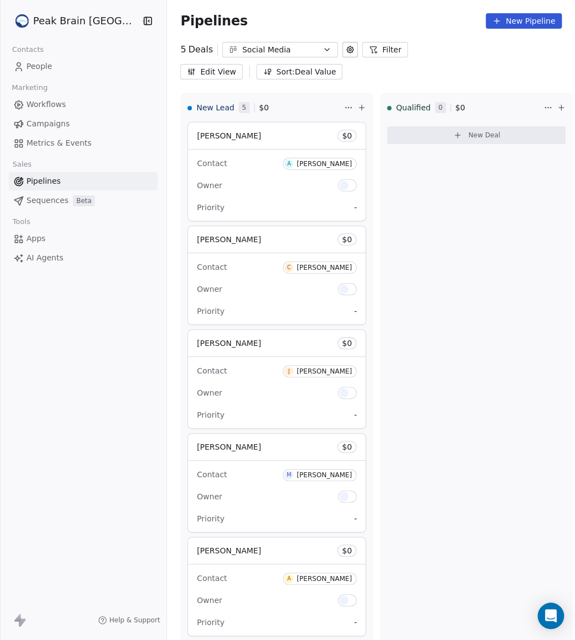
click at [243, 47] on div "Social Media" at bounding box center [280, 50] width 76 height 12
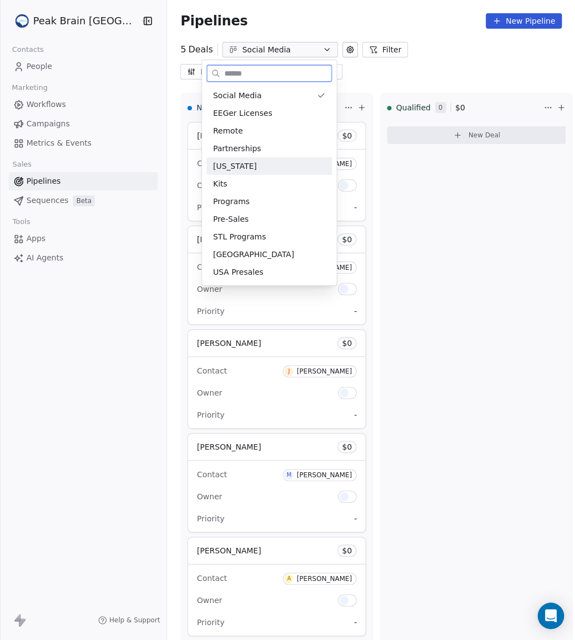
click at [255, 170] on div "[US_STATE]" at bounding box center [269, 167] width 113 height 12
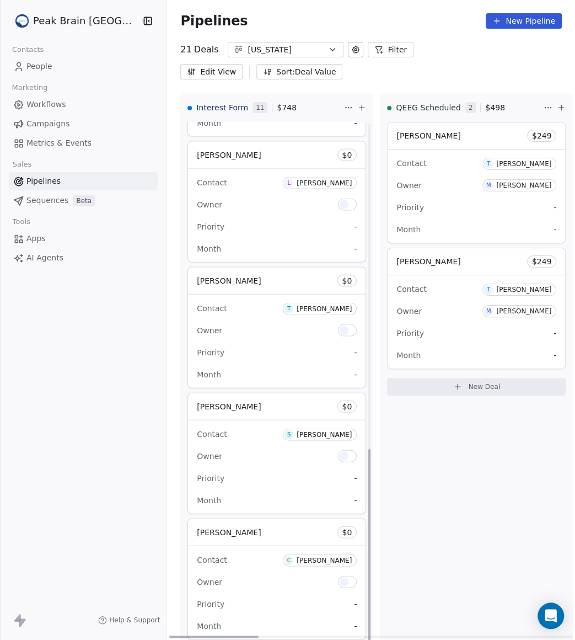
scroll to position [879, 0]
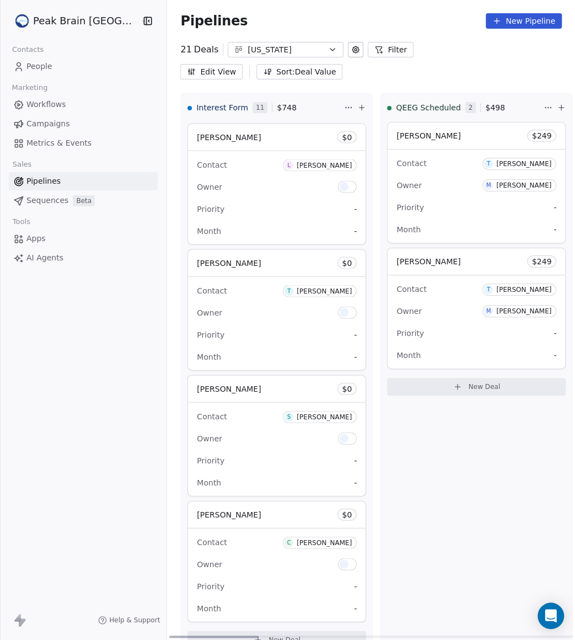
click at [234, 630] on button "New Deal" at bounding box center [277, 639] width 179 height 18
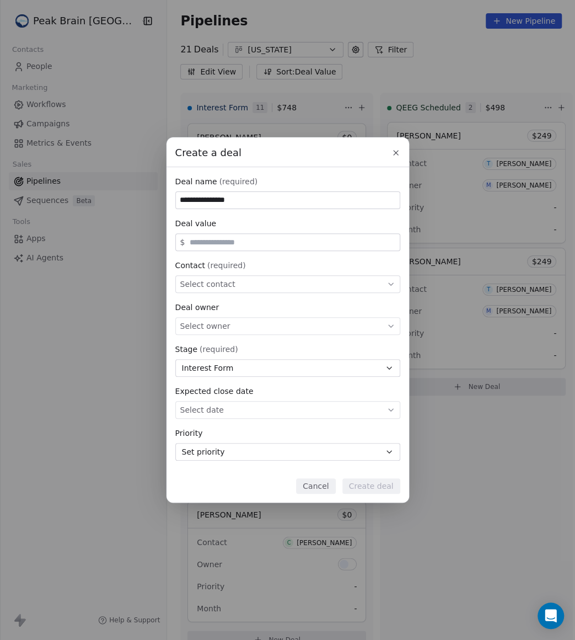
type input "**********"
click at [237, 281] on div "Select contact" at bounding box center [287, 284] width 225 height 18
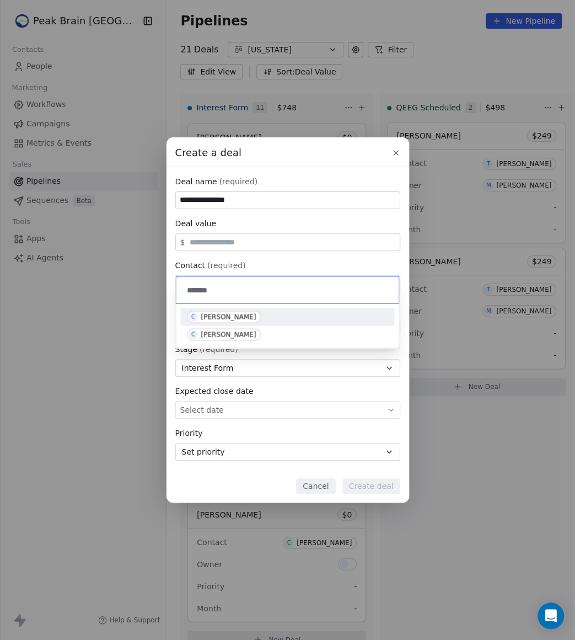
type input "*******"
click at [255, 309] on div "C [PERSON_NAME]" at bounding box center [287, 317] width 214 height 18
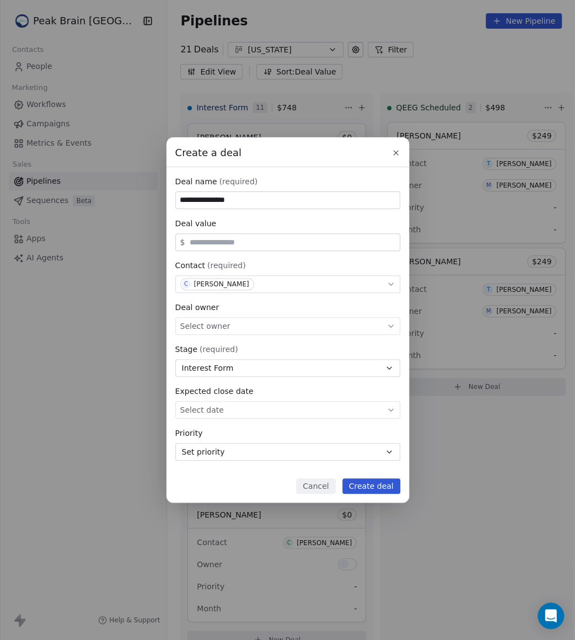
click at [382, 485] on button "Create deal" at bounding box center [372, 485] width 58 height 15
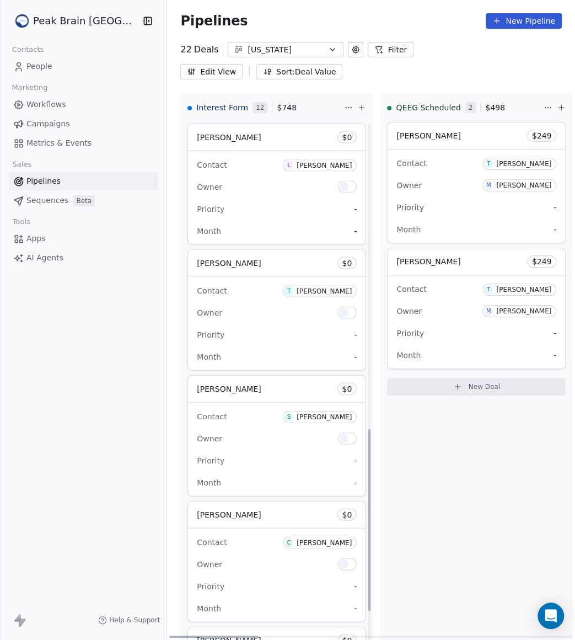
scroll to position [1005, 0]
click at [270, 501] on div "[PERSON_NAME] $ 0" at bounding box center [277, 514] width 178 height 26
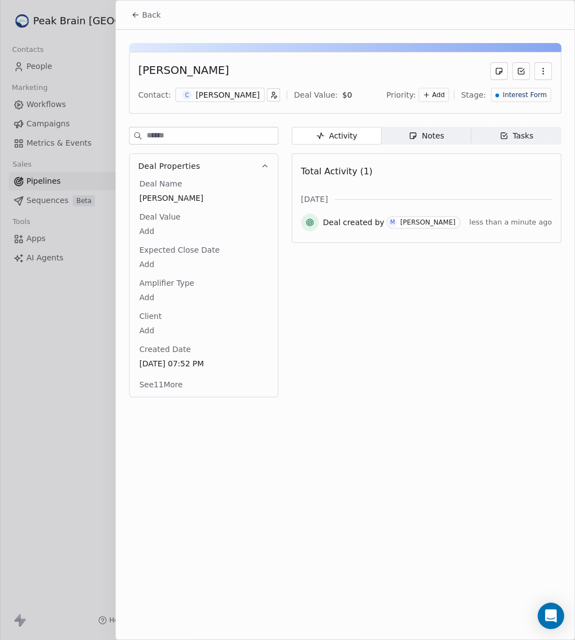
click at [420, 130] on div "Notes" at bounding box center [426, 136] width 35 height 12
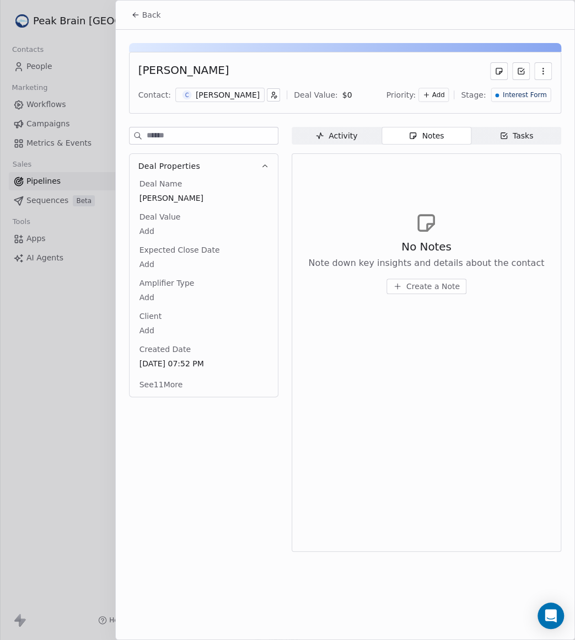
click at [412, 287] on span "Create a Note" at bounding box center [434, 286] width 54 height 11
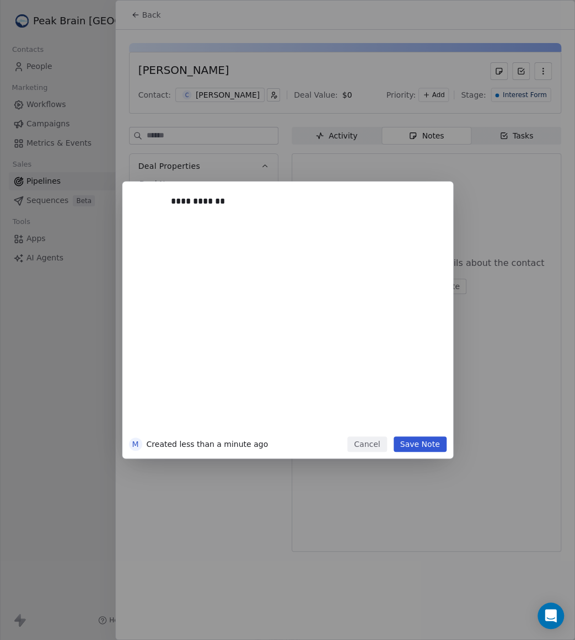
click at [430, 436] on button "Save Note" at bounding box center [420, 443] width 53 height 15
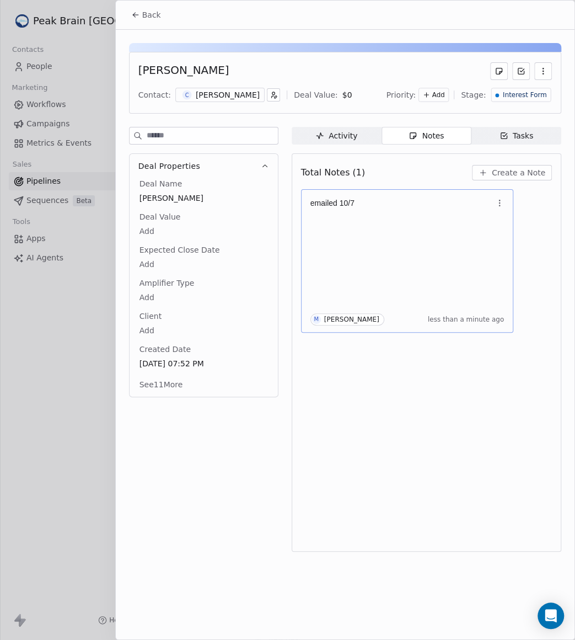
click at [407, 263] on div "emailed 10/7 M [PERSON_NAME] less than a minute ago" at bounding box center [408, 260] width 194 height 129
click at [349, 179] on div "**********" at bounding box center [287, 320] width 575 height 640
click at [142, 12] on span "Back" at bounding box center [151, 14] width 19 height 11
